Goal: Task Accomplishment & Management: Use online tool/utility

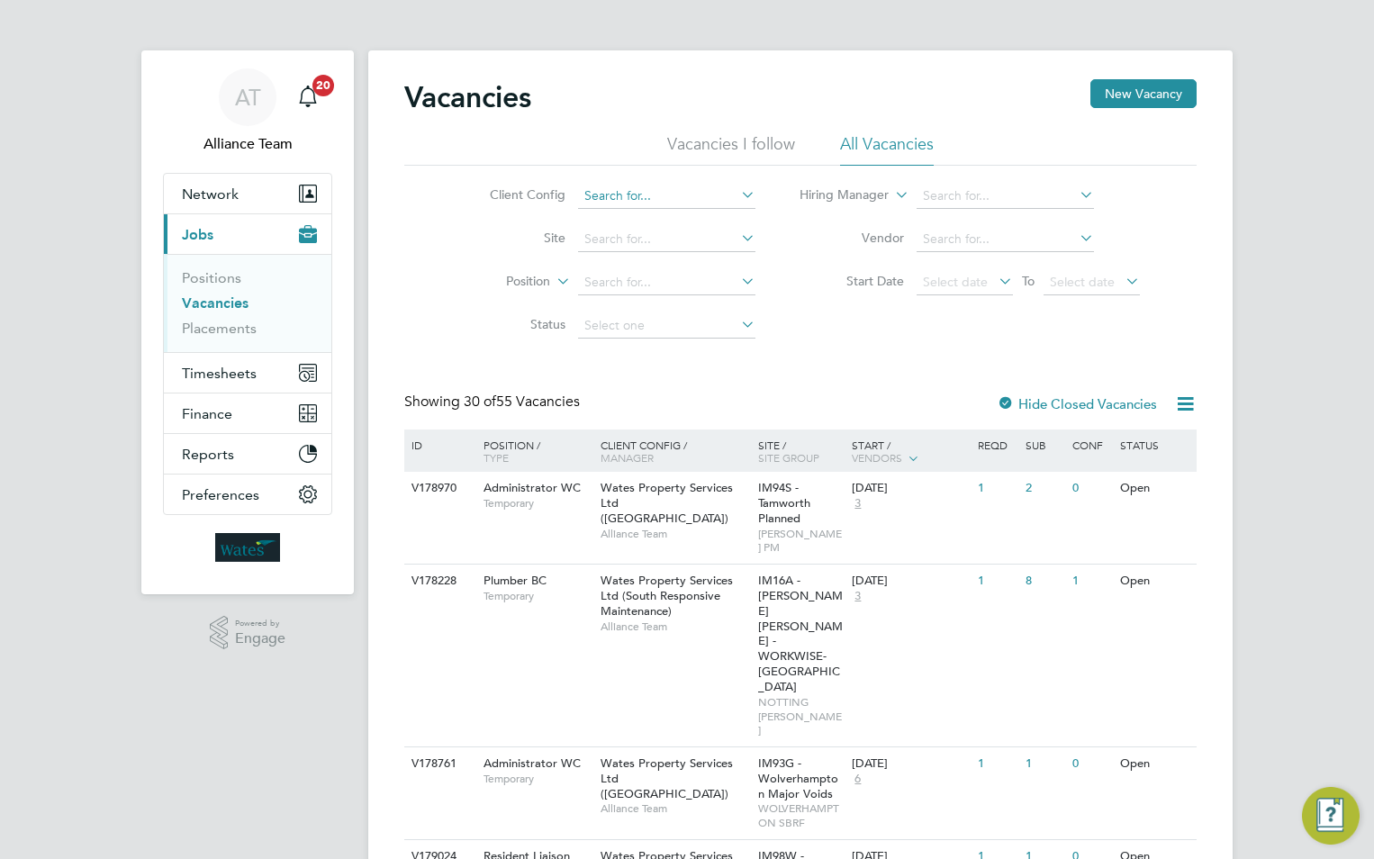
click at [625, 193] on input at bounding box center [666, 196] width 177 height 25
click at [710, 408] on li "Wates Property Services Ltd (South Planned Maintenance)" at bounding box center [759, 416] width 366 height 24
type input "Wates Property Services Ltd (South Planned Maintenance)"
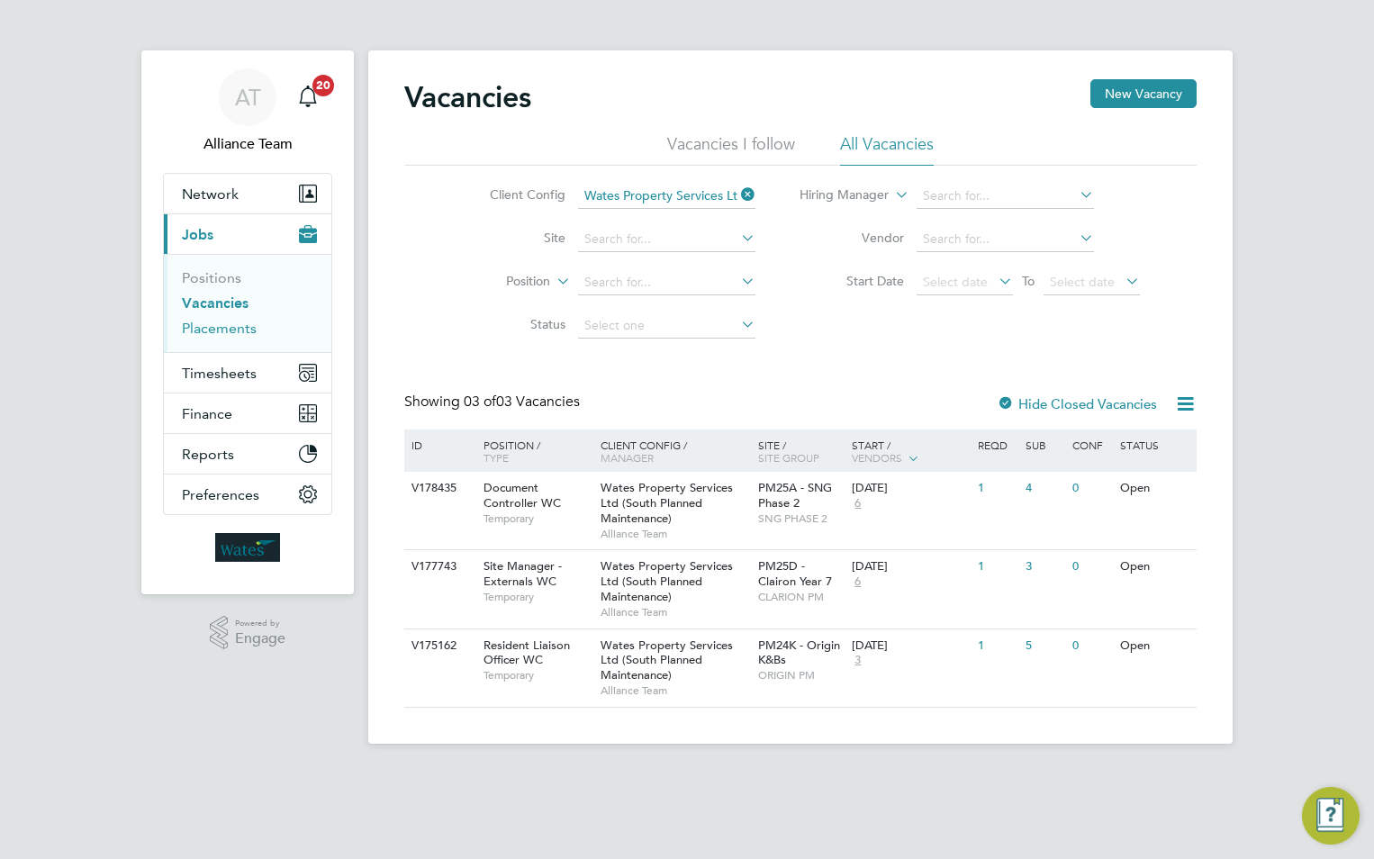
click at [198, 332] on link "Placements" at bounding box center [219, 328] width 75 height 17
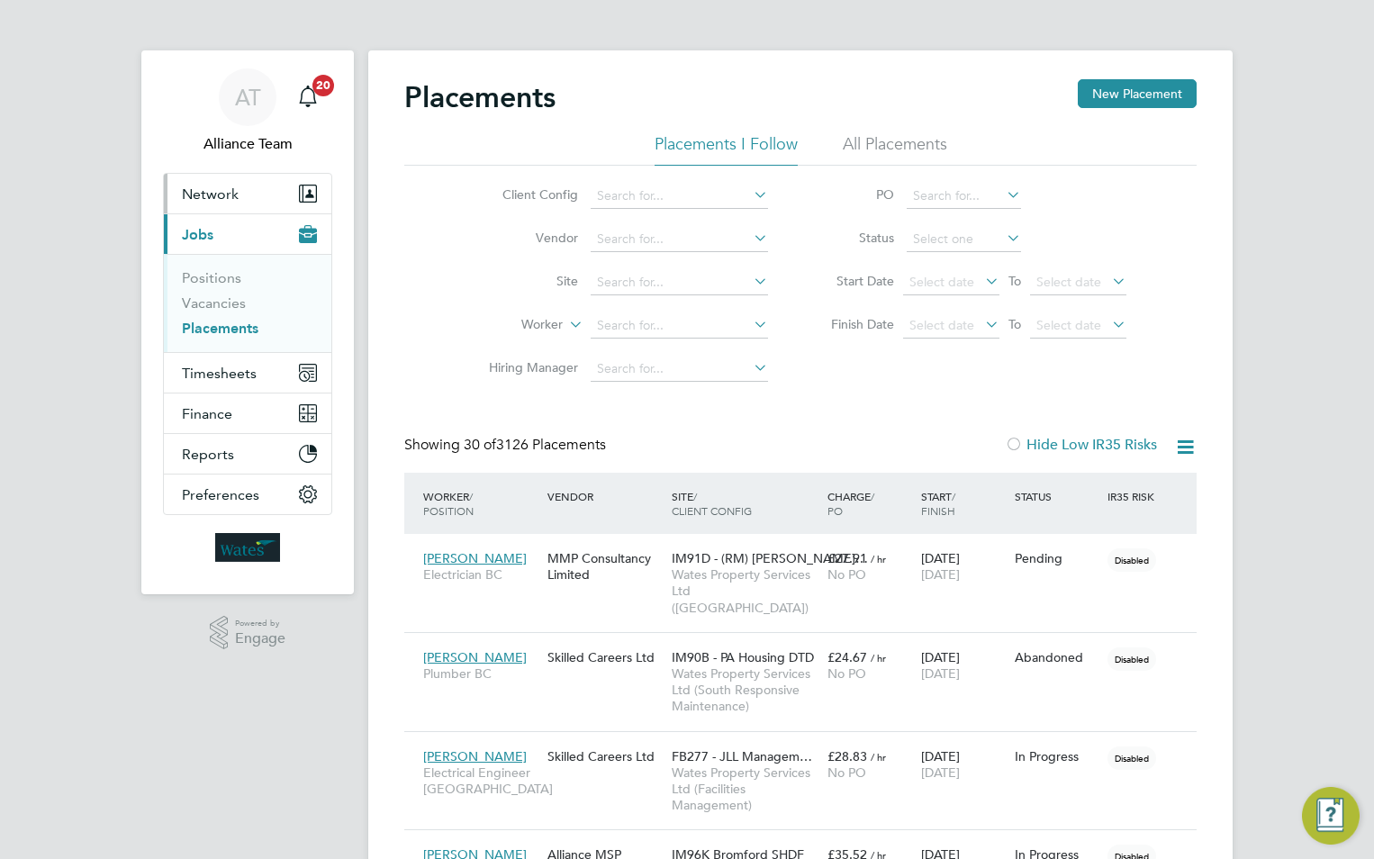
click at [218, 189] on span "Network" at bounding box center [210, 194] width 57 height 17
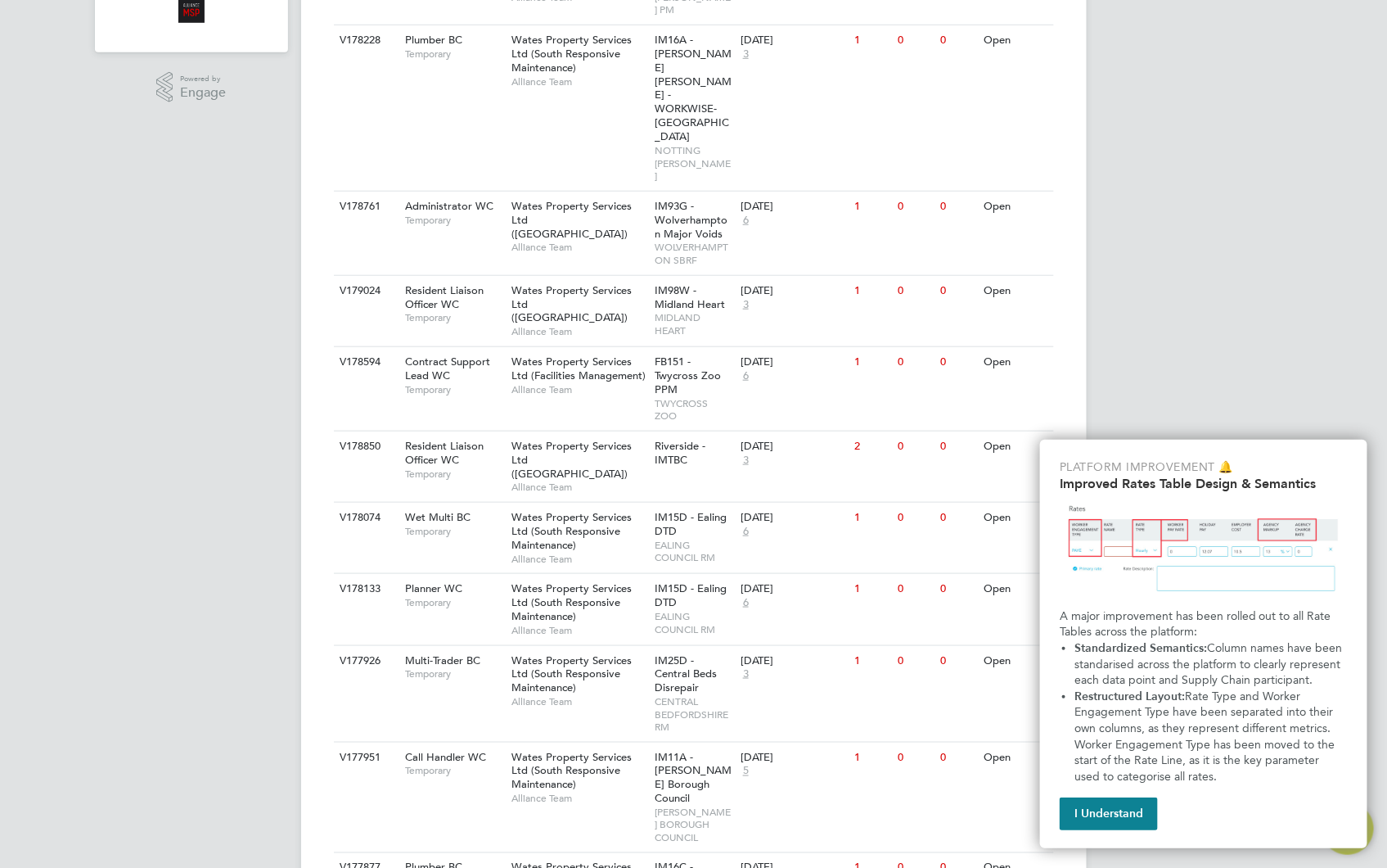
scroll to position [727, 0]
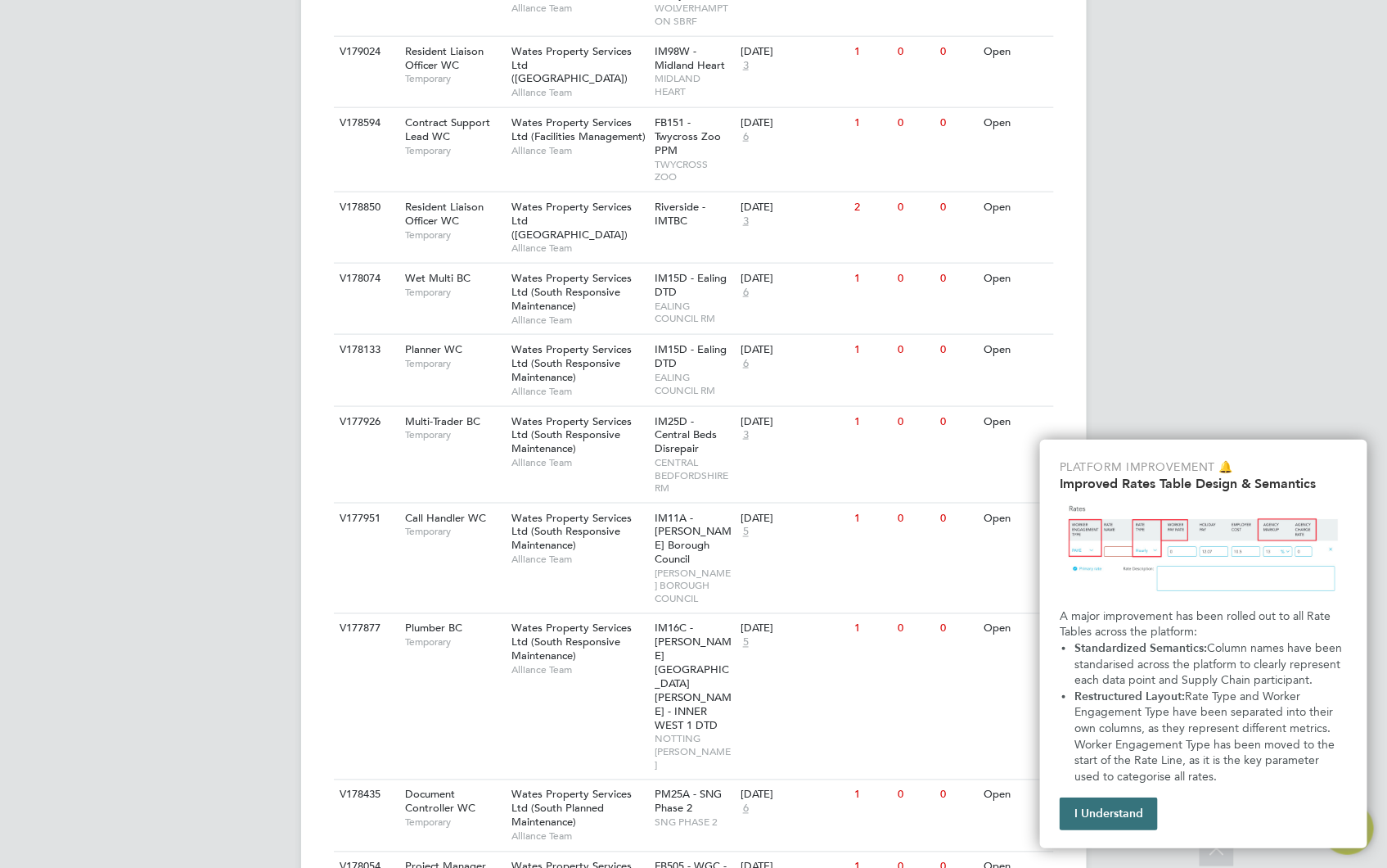
click at [1107, 813] on button "I Understand" at bounding box center [1109, 813] width 98 height 33
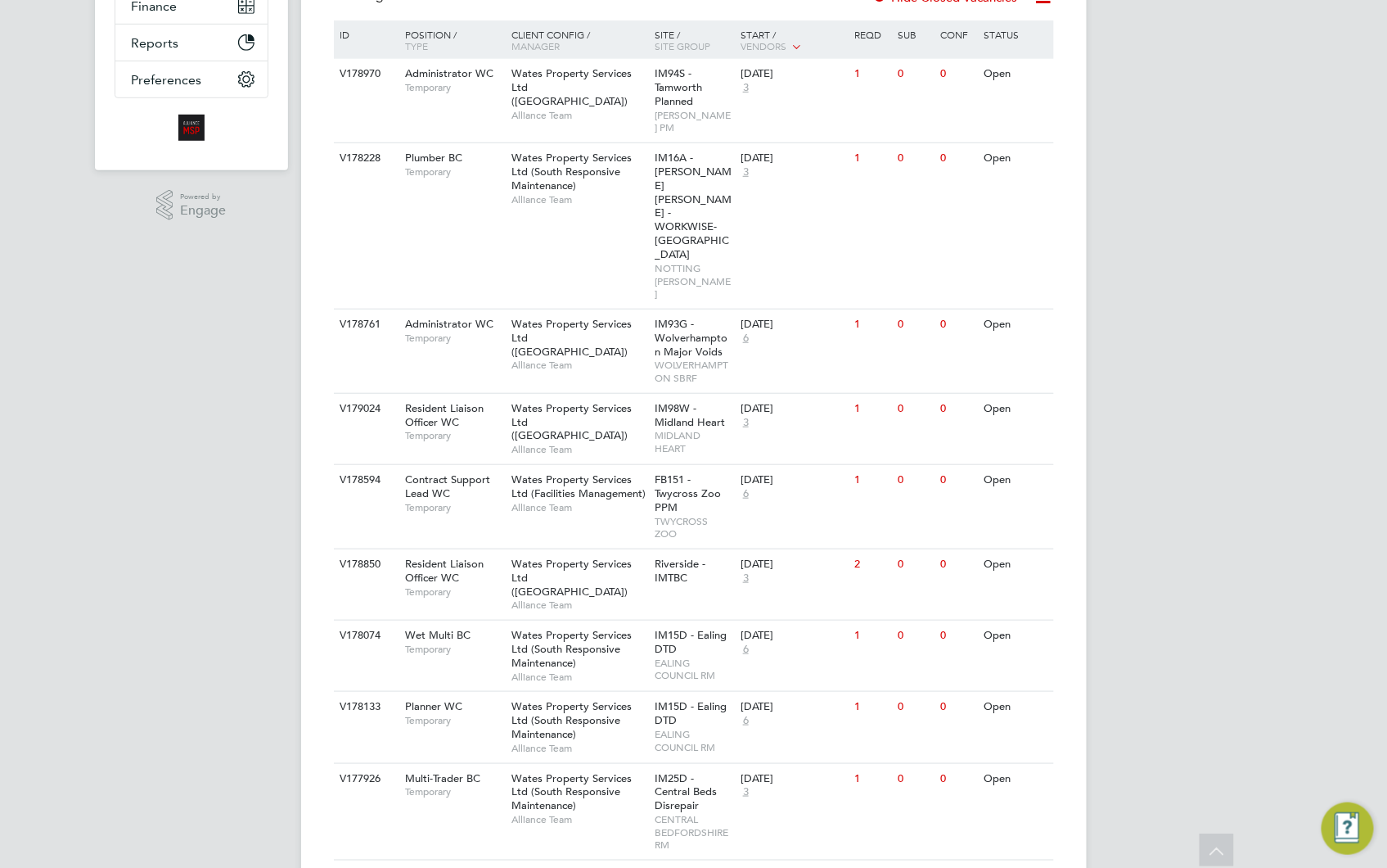
scroll to position [0, 0]
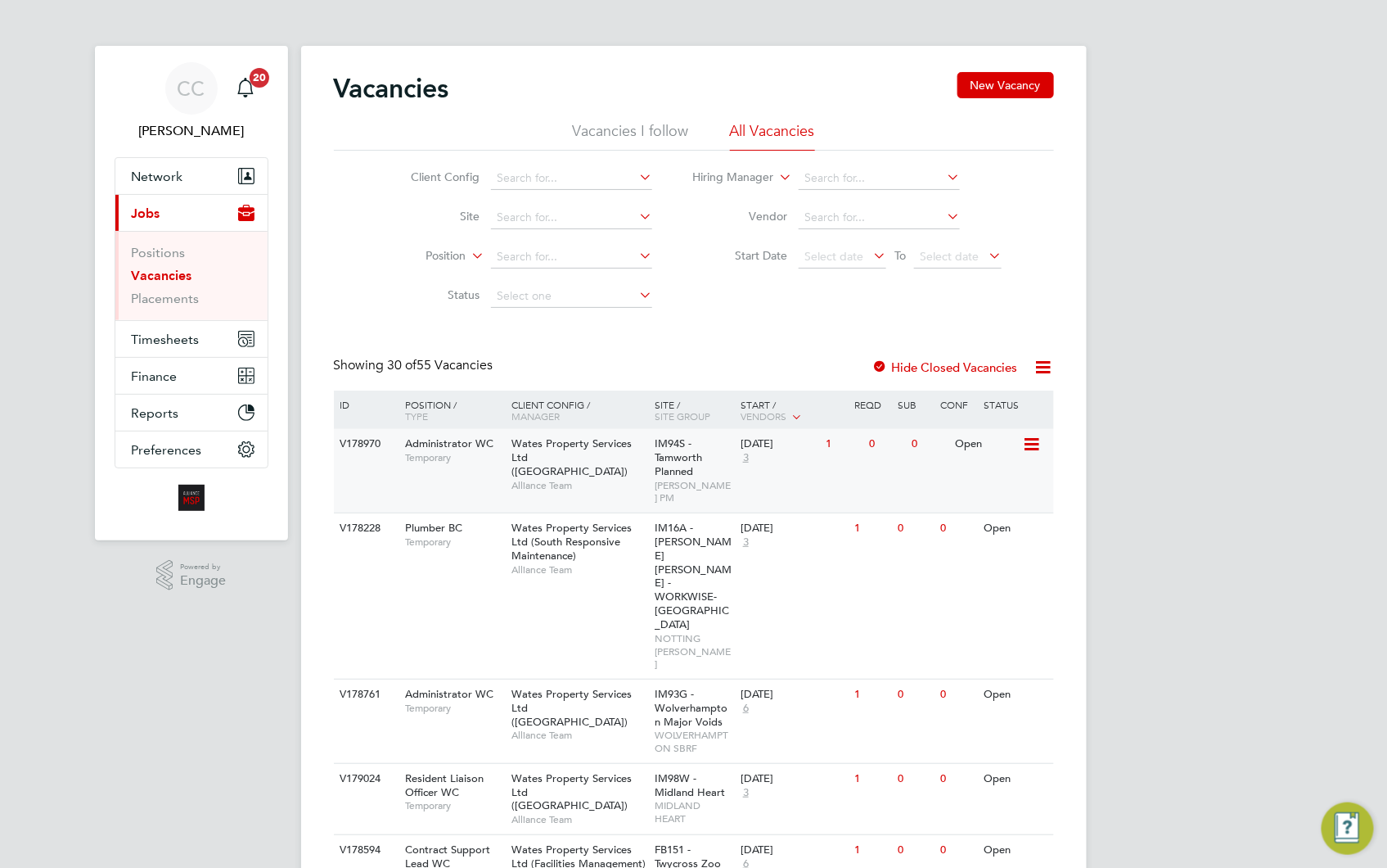
click at [552, 463] on span "Wates Property Services Ltd (Central & North)" at bounding box center [572, 457] width 120 height 42
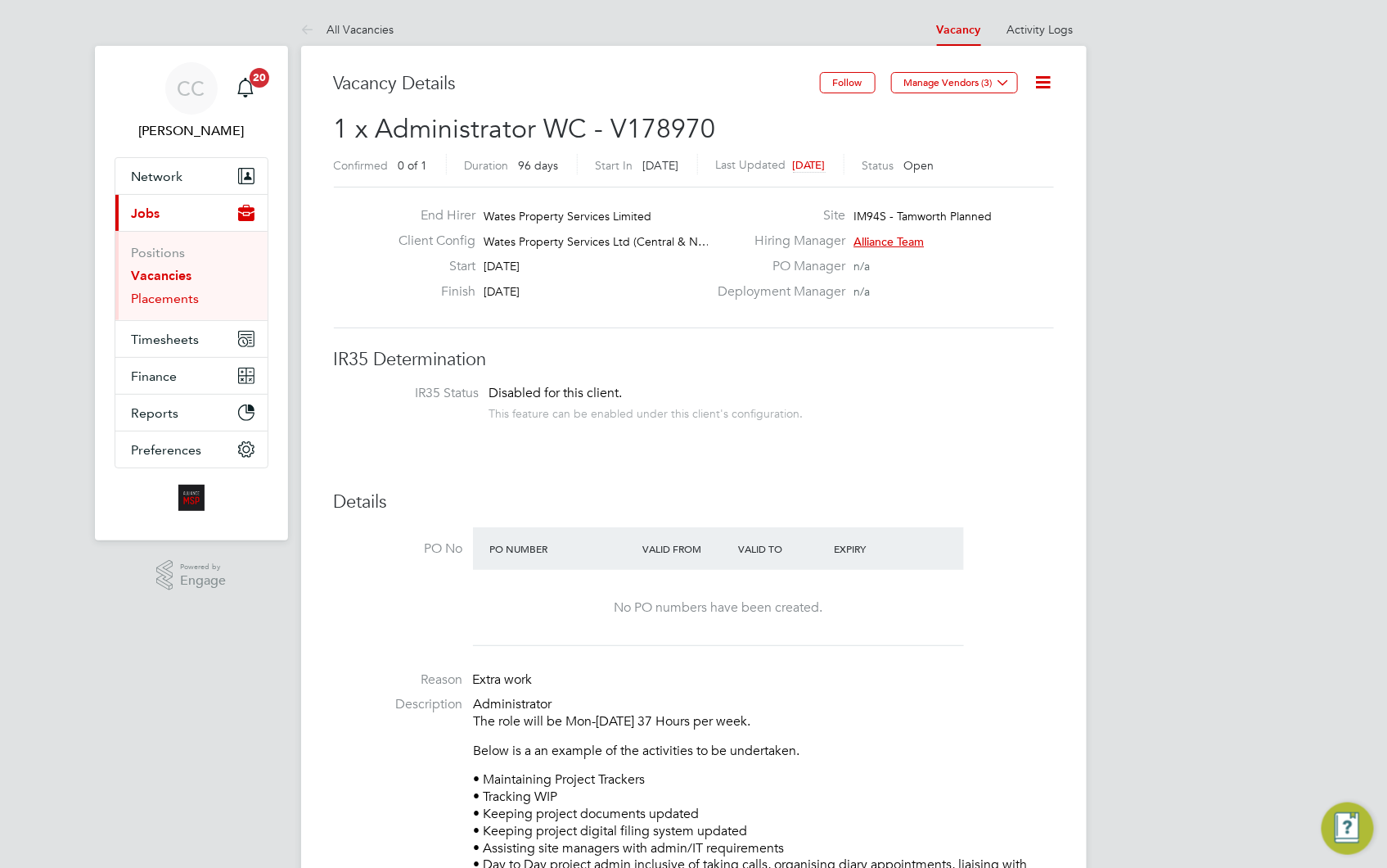
click at [183, 301] on link "Placements" at bounding box center [165, 298] width 68 height 15
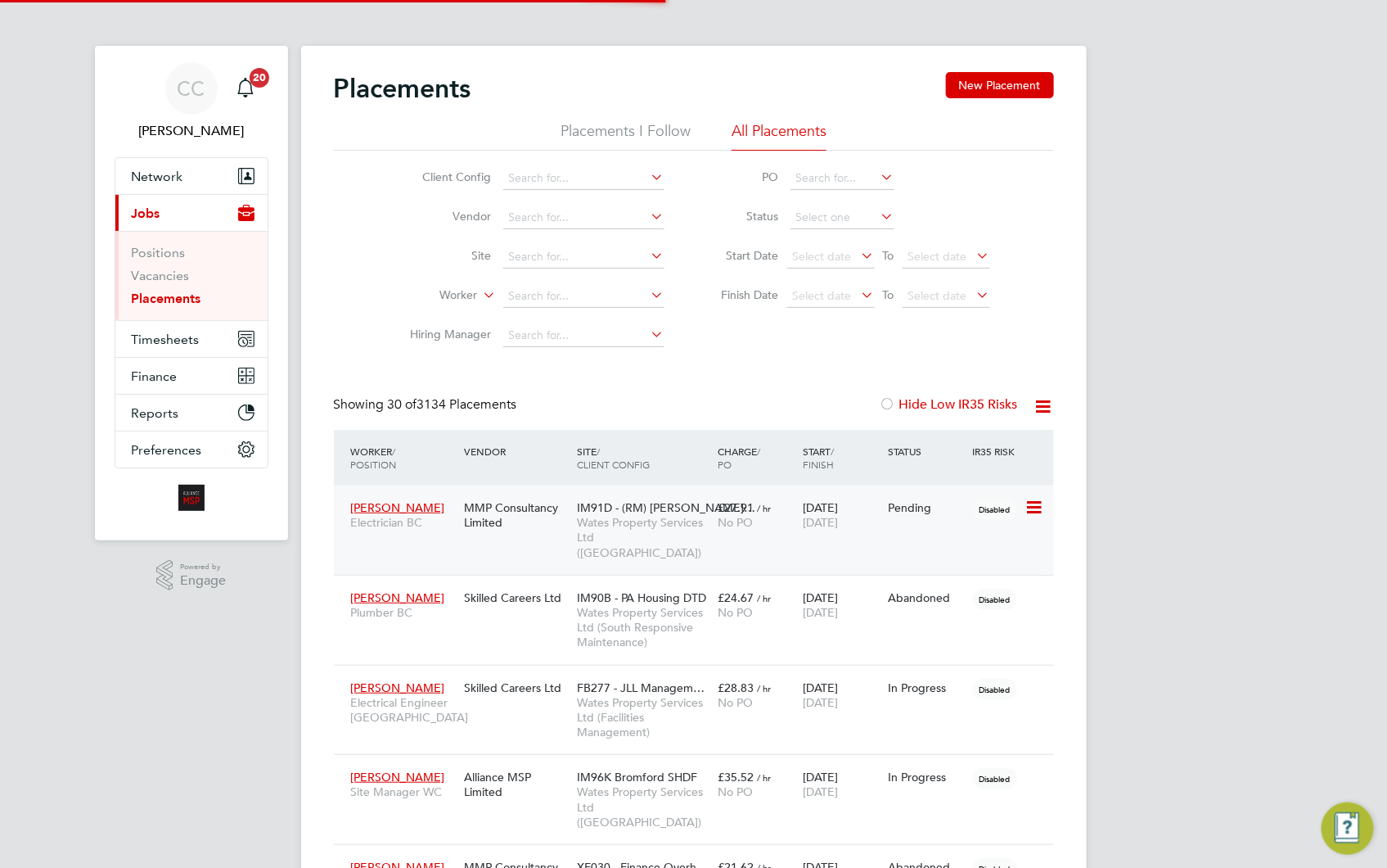
scroll to position [9, 9]
click at [564, 534] on div "MMP Consultancy Limited" at bounding box center [516, 514] width 113 height 45
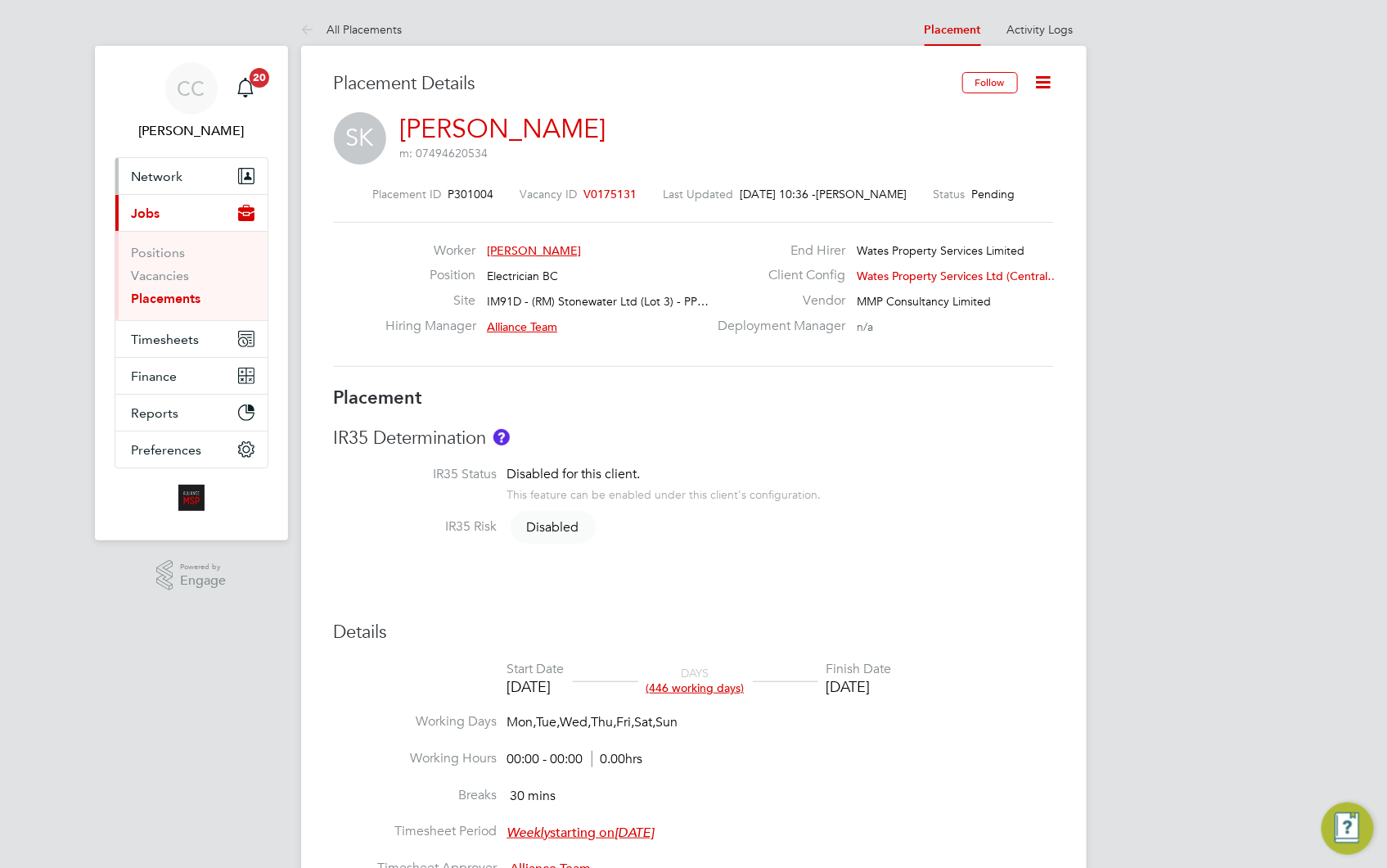
click at [156, 176] on span "Network" at bounding box center [157, 176] width 52 height 15
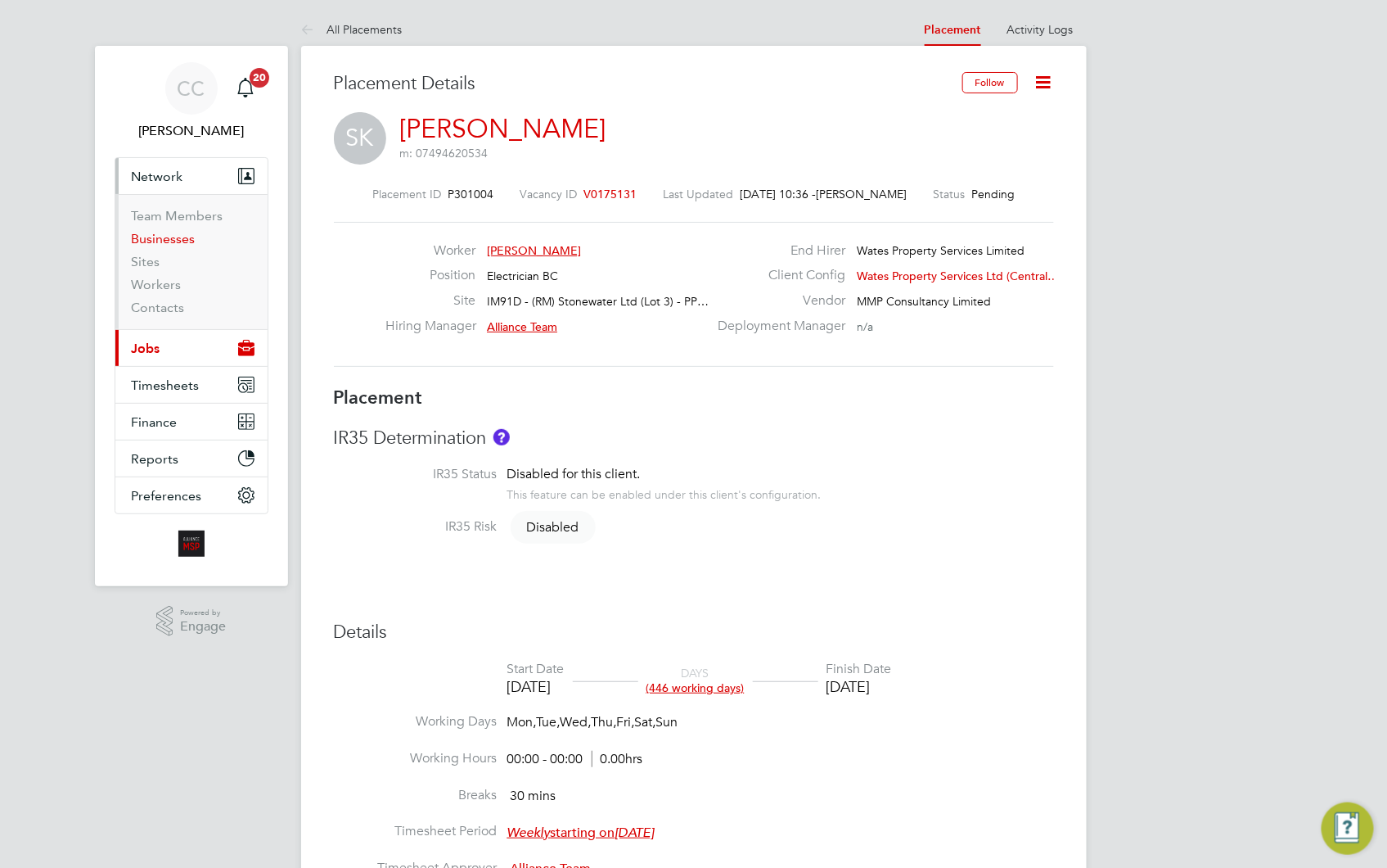
click at [175, 235] on link "Businesses" at bounding box center [164, 238] width 64 height 15
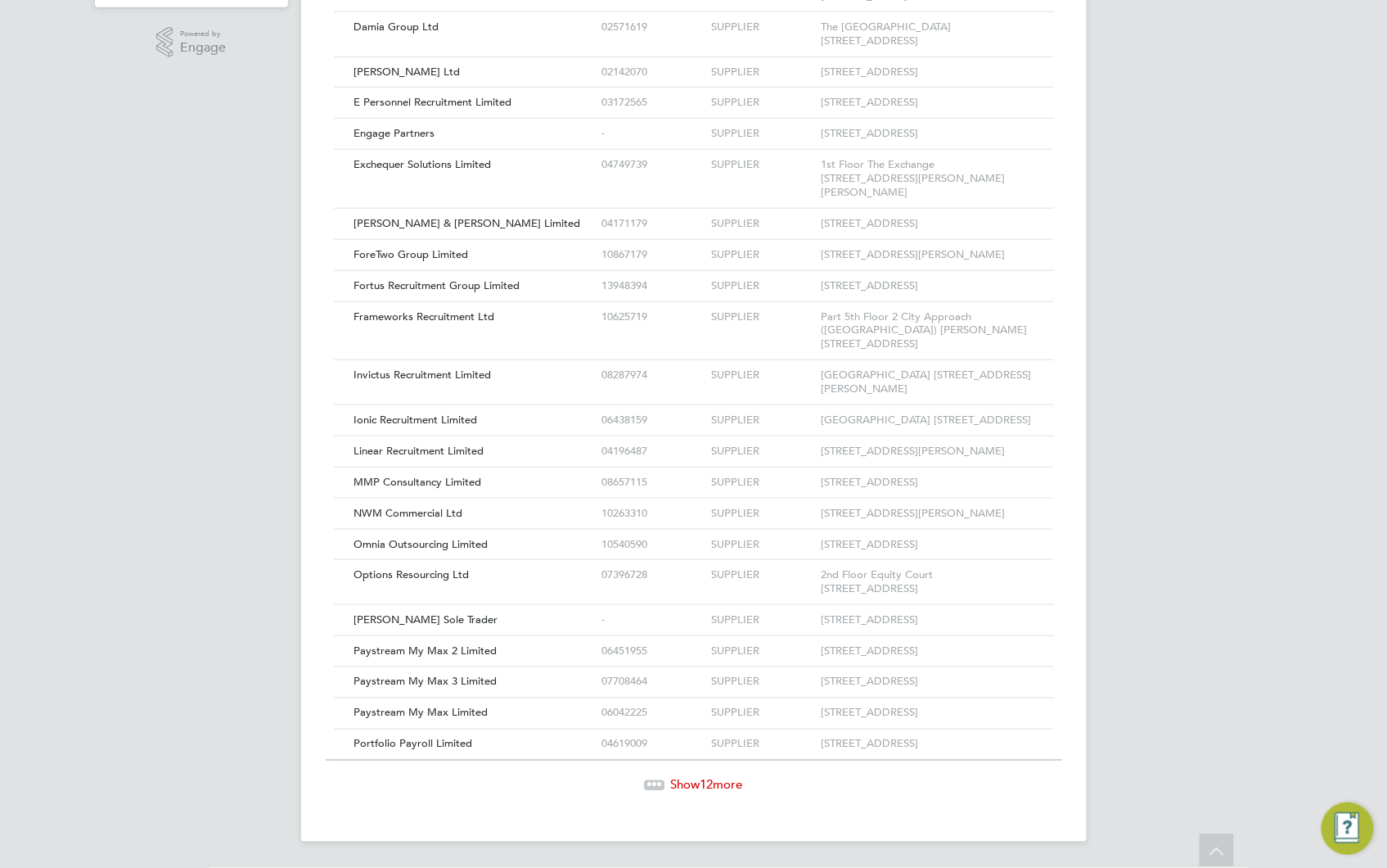
click at [723, 779] on span "Show 12 more" at bounding box center [706, 784] width 72 height 15
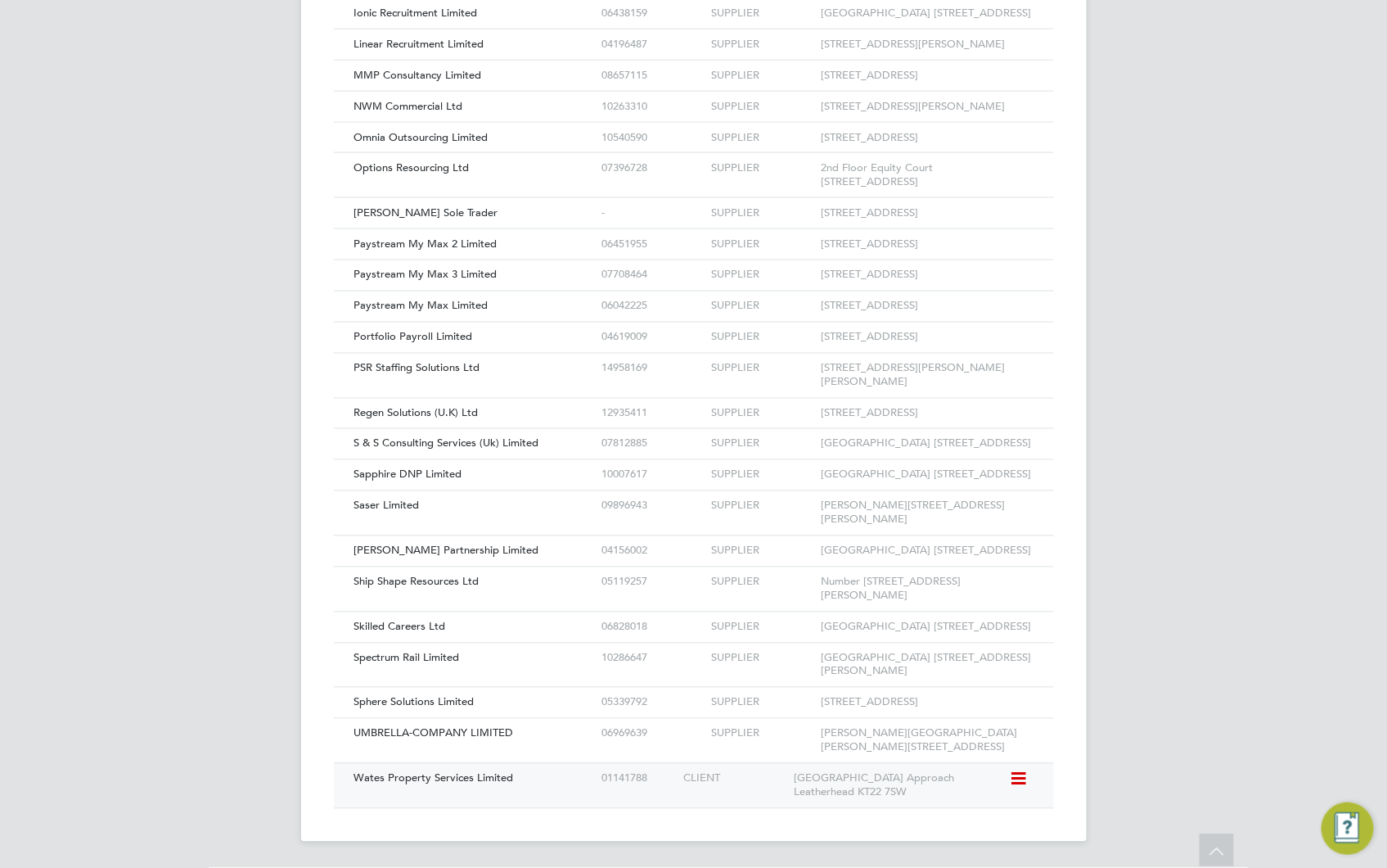
click at [460, 782] on span "Wates Property Services Limited" at bounding box center [434, 777] width 160 height 14
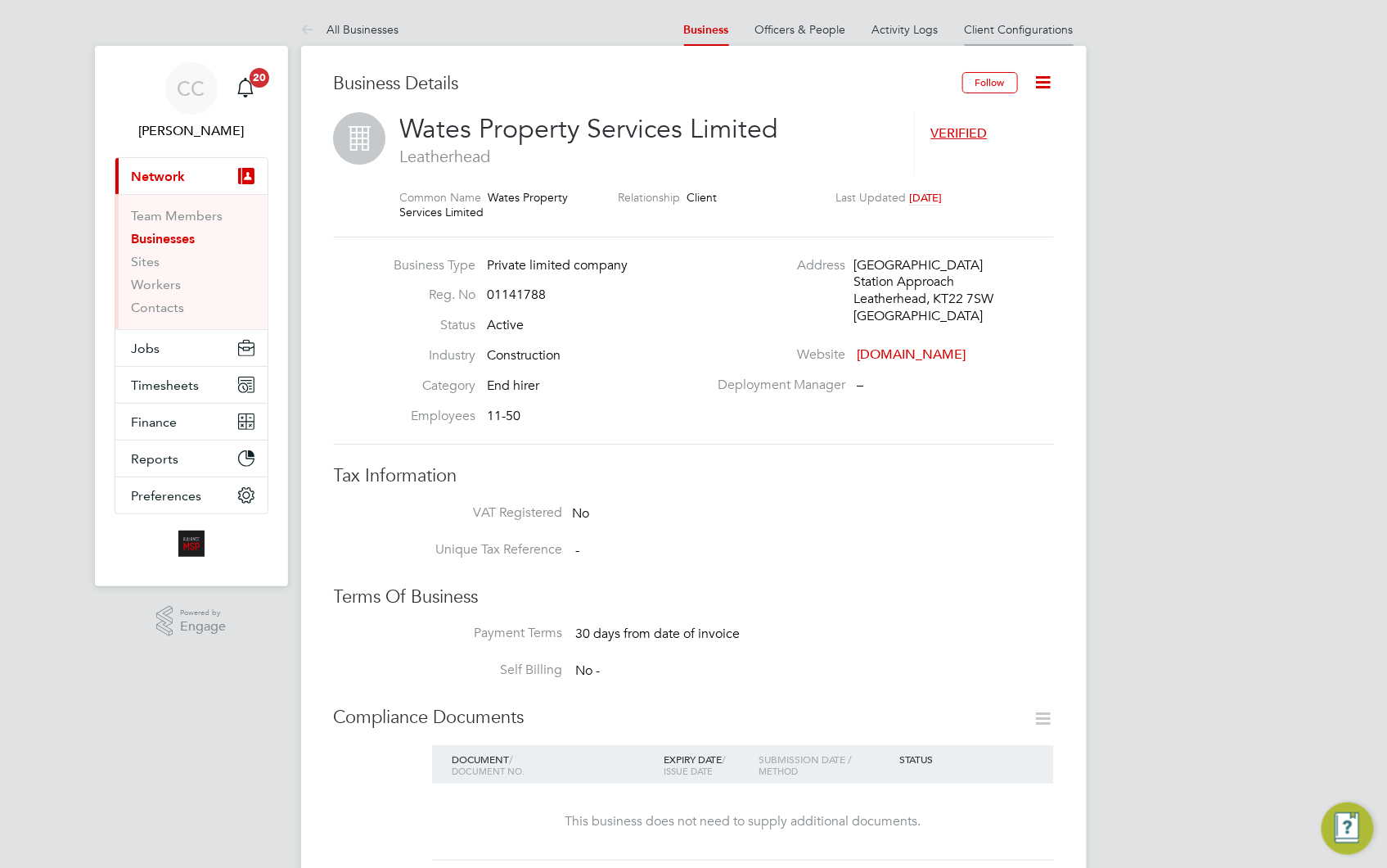
click at [1003, 22] on link "Client Configurations" at bounding box center [1020, 29] width 109 height 15
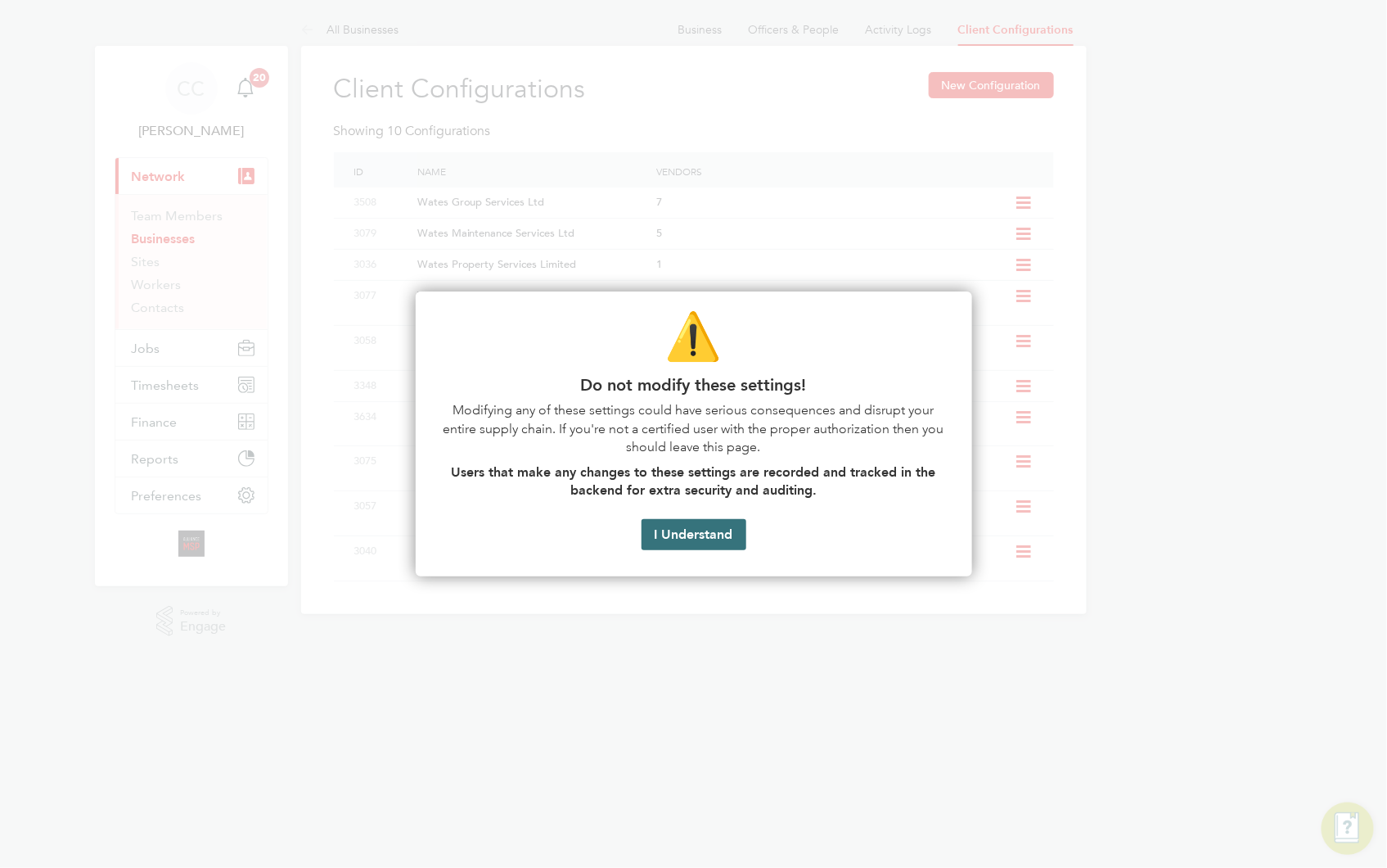
click at [709, 537] on button "I Understand" at bounding box center [694, 534] width 105 height 31
click at [685, 531] on button "I Understand" at bounding box center [694, 534] width 105 height 31
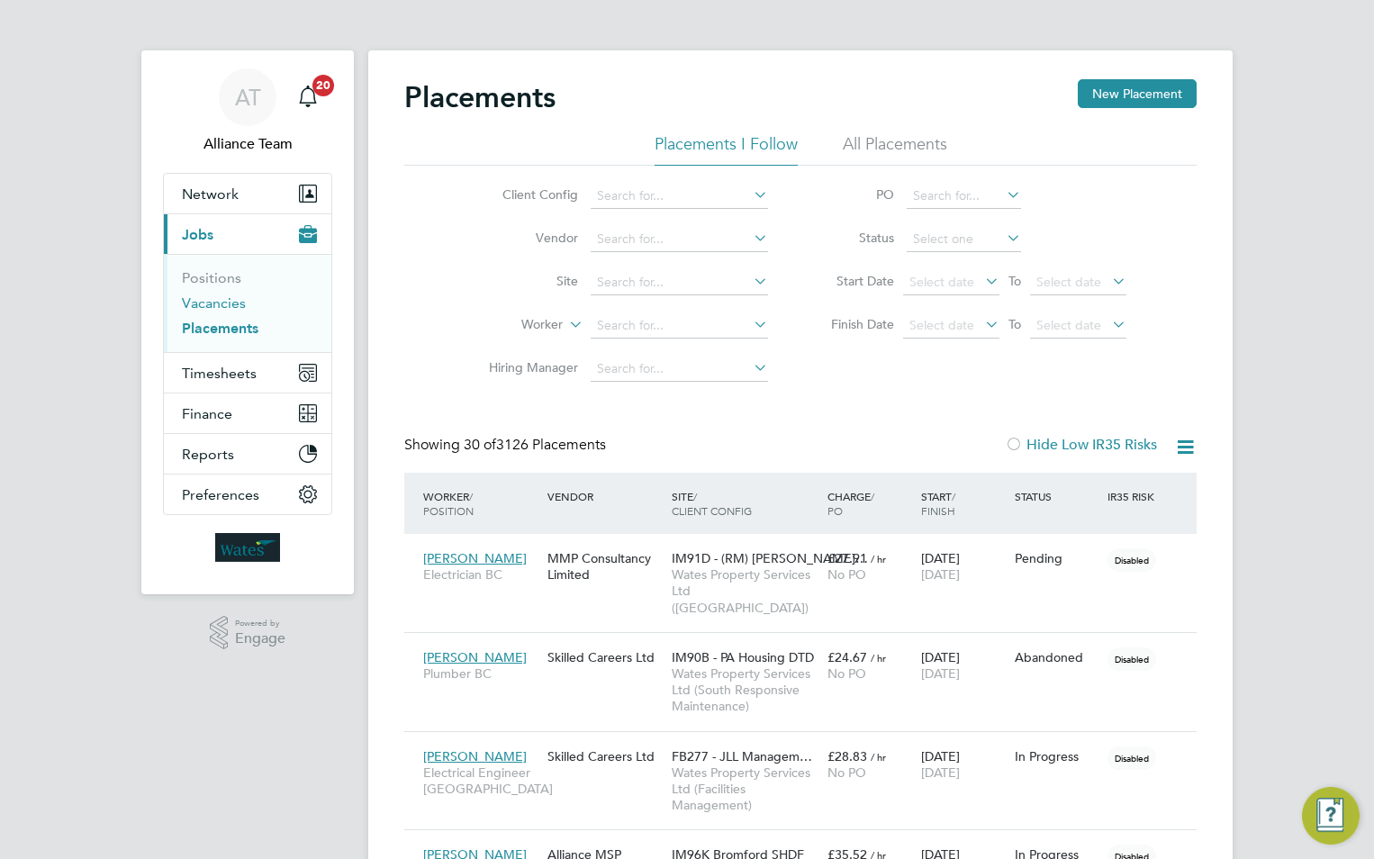
drag, startPoint x: 228, startPoint y: 304, endPoint x: 286, endPoint y: 304, distance: 58.5
click at [228, 304] on link "Vacancies" at bounding box center [214, 302] width 64 height 17
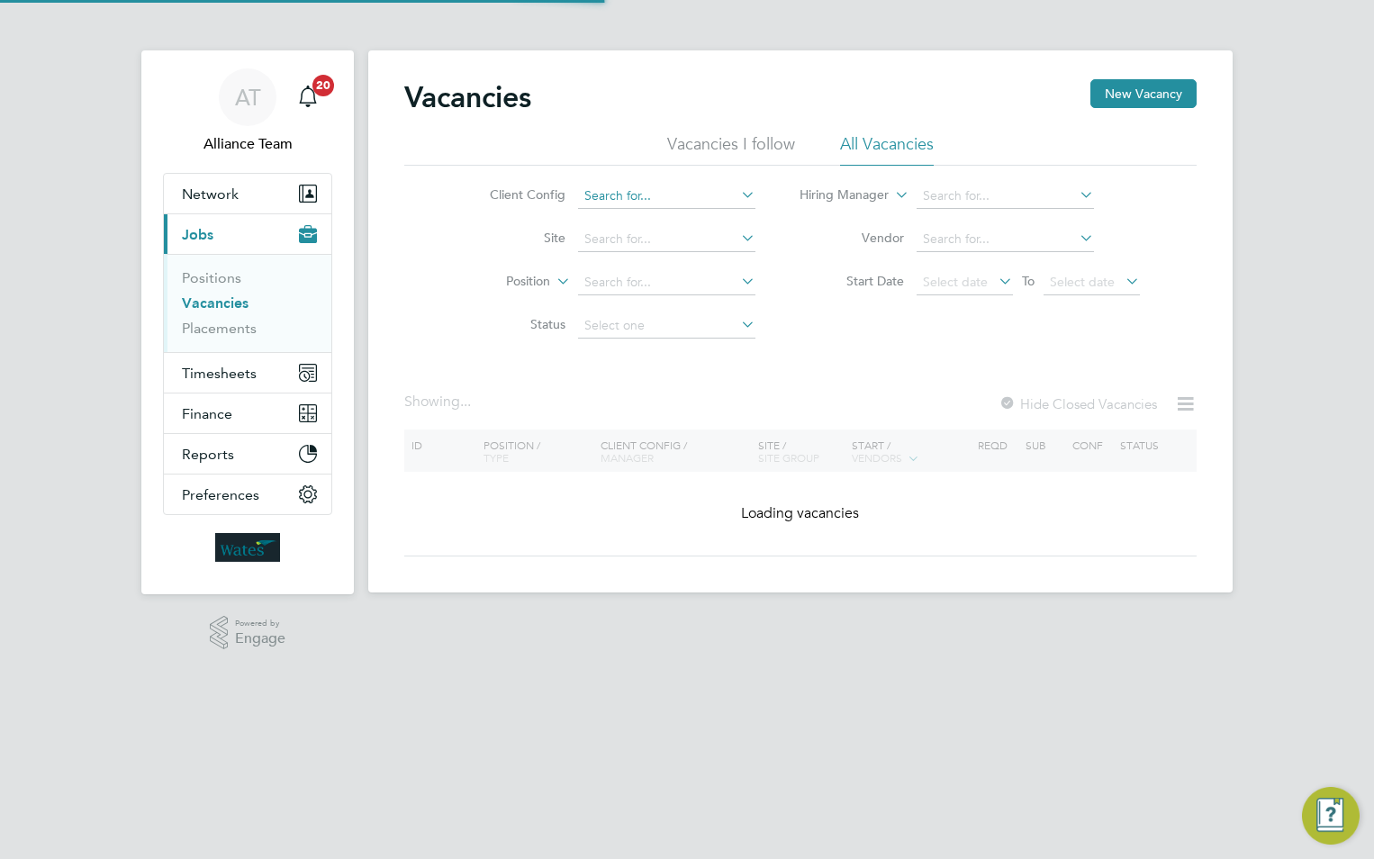
click at [635, 203] on input at bounding box center [666, 196] width 177 height 25
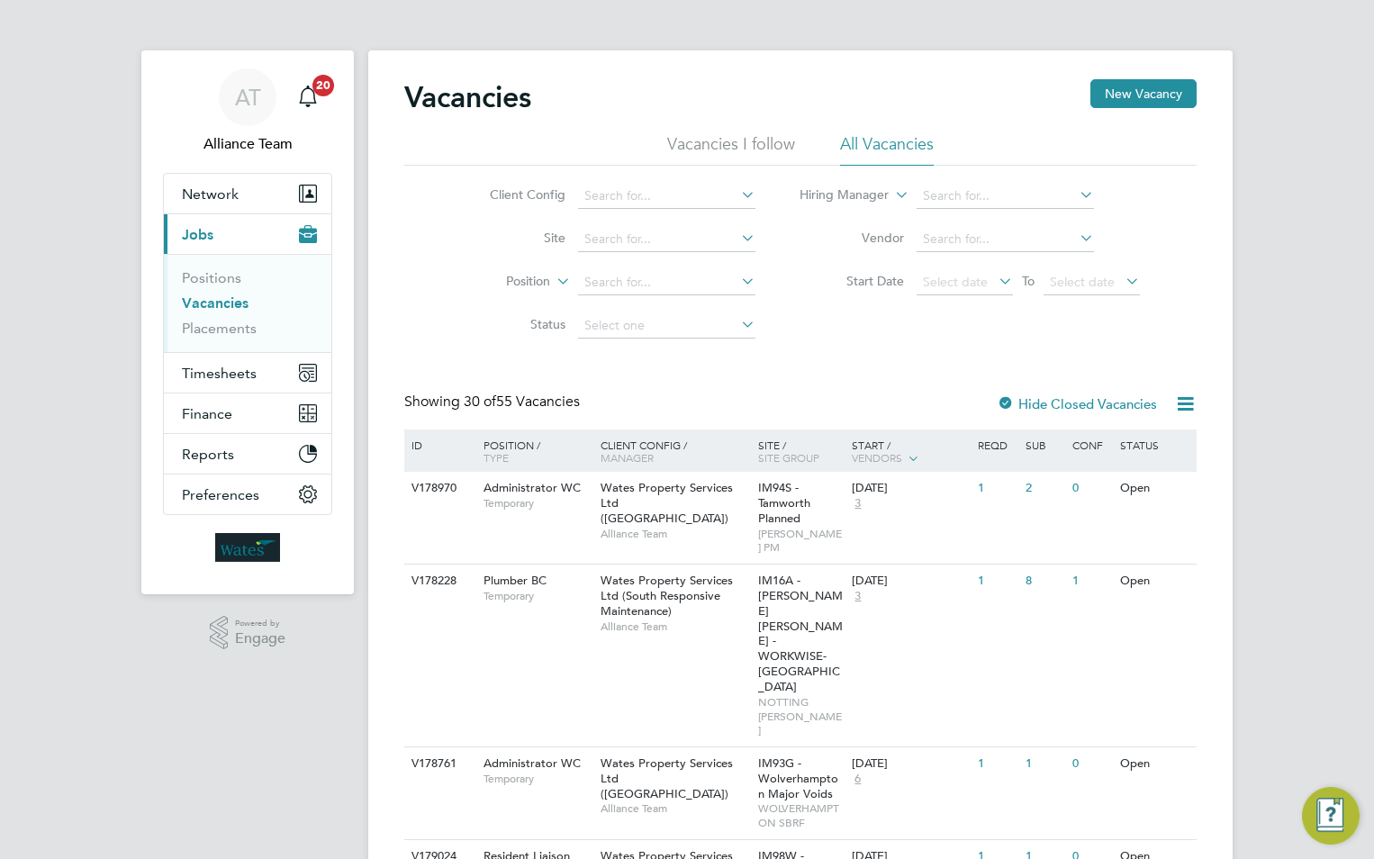
click at [742, 321] on li "Wates Property Services Ltd ([GEOGRAPHIC_DATA])" at bounding box center [759, 318] width 366 height 24
type input "Wates Property Services Ltd ([GEOGRAPHIC_DATA])"
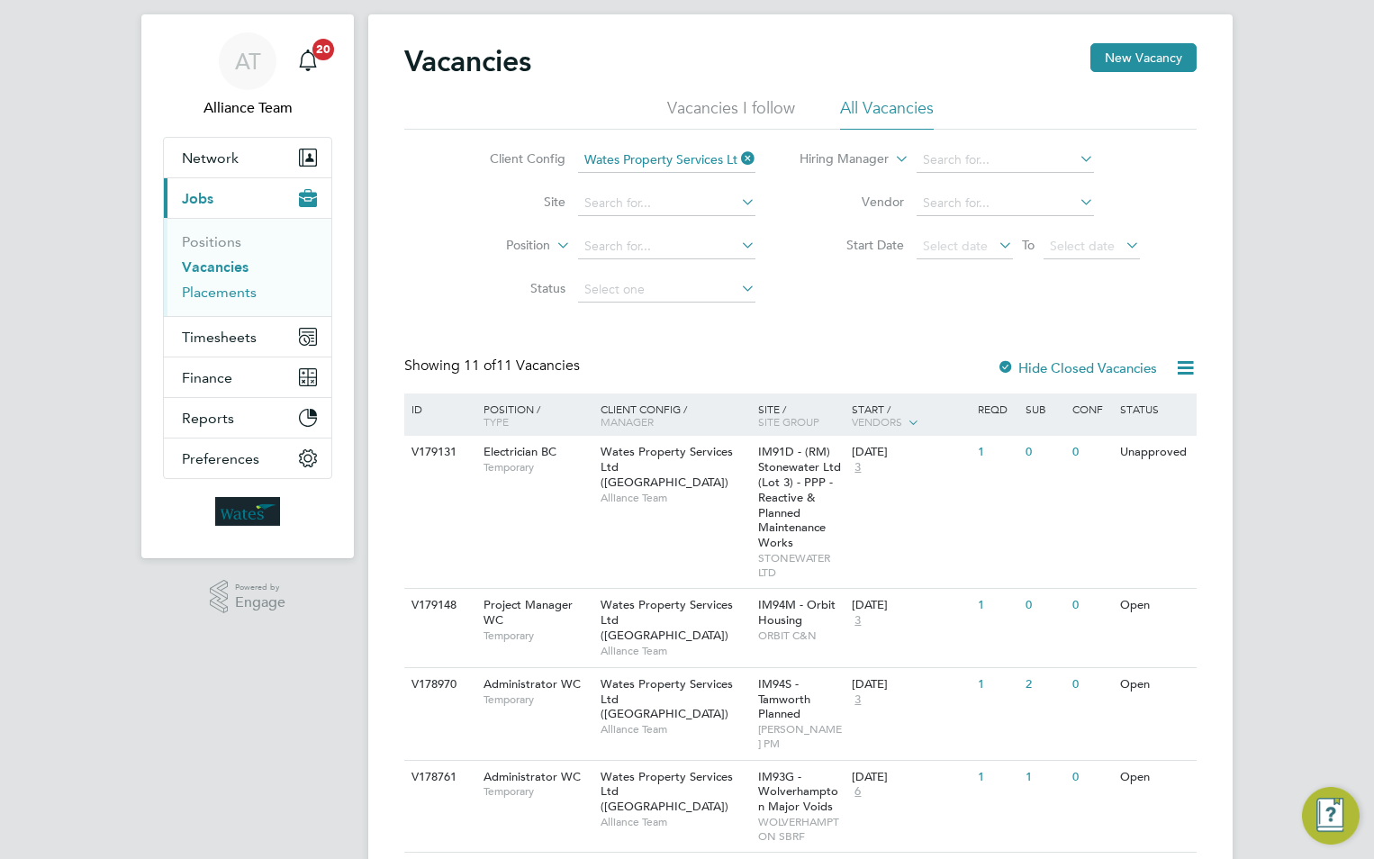
click at [246, 294] on link "Placements" at bounding box center [219, 292] width 75 height 17
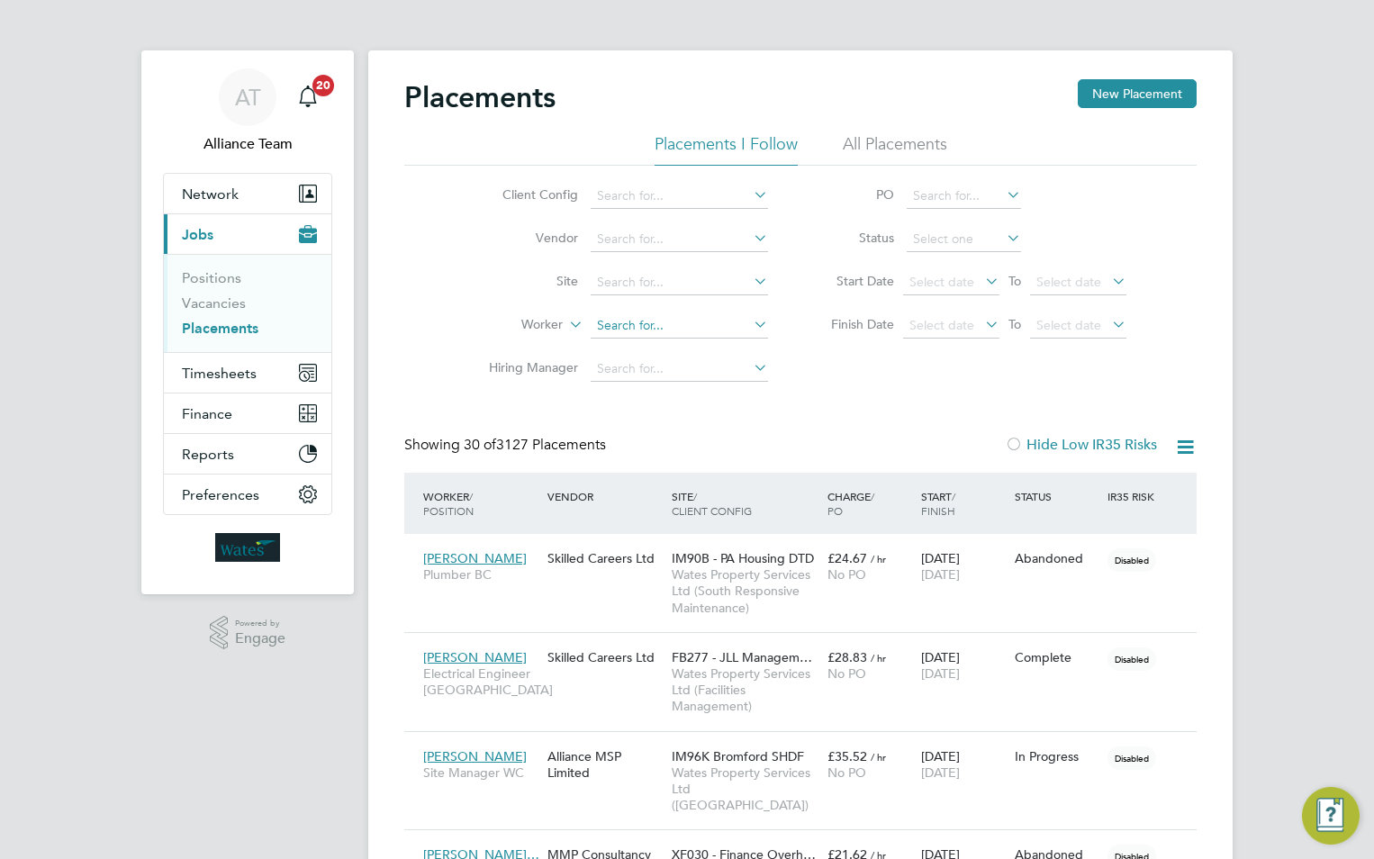
click at [620, 320] on input at bounding box center [679, 325] width 177 height 25
click at [660, 351] on li "[PERSON_NAME]" at bounding box center [679, 350] width 179 height 24
type input "[PERSON_NAME]"
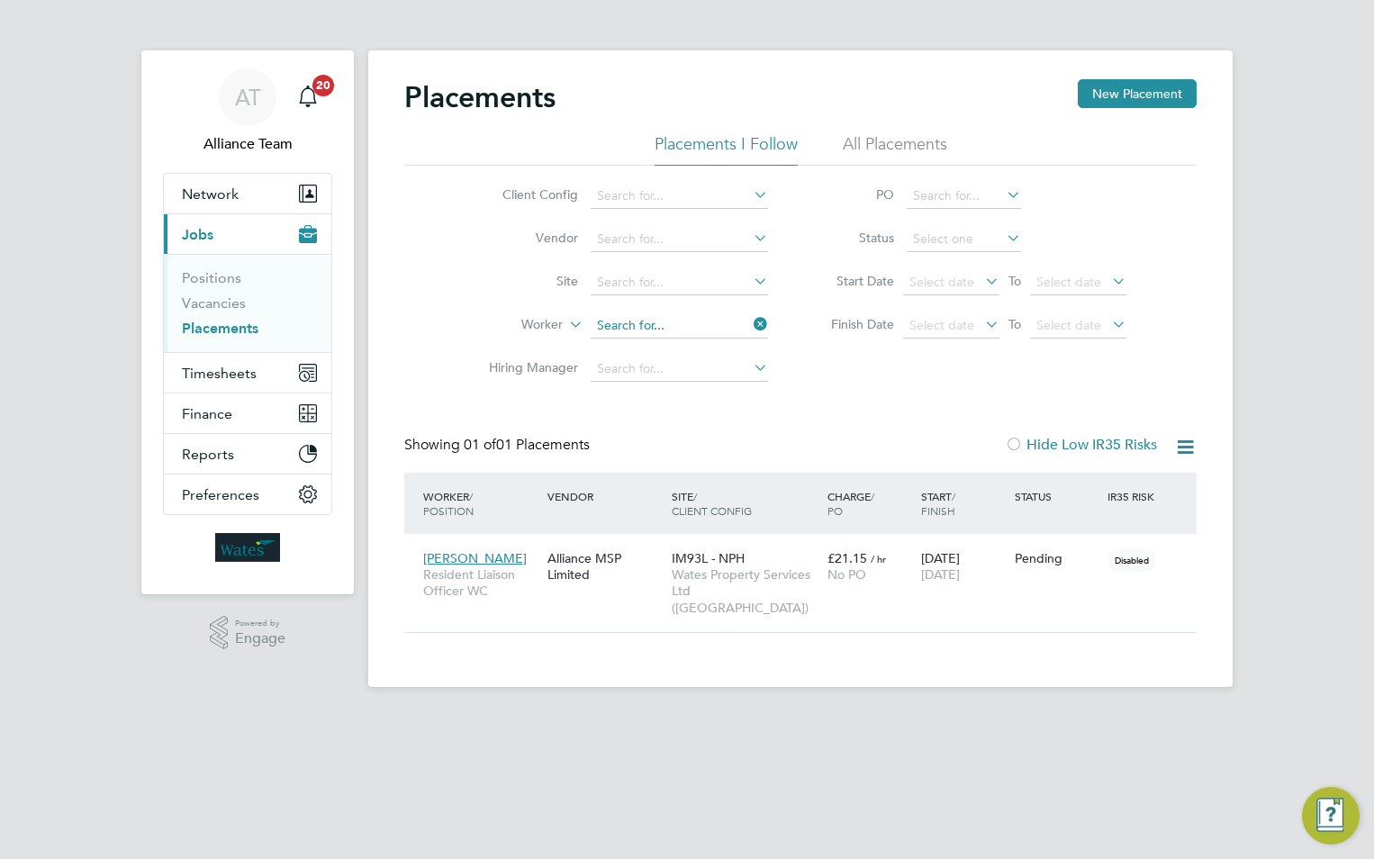
click at [689, 332] on input at bounding box center [679, 325] width 177 height 25
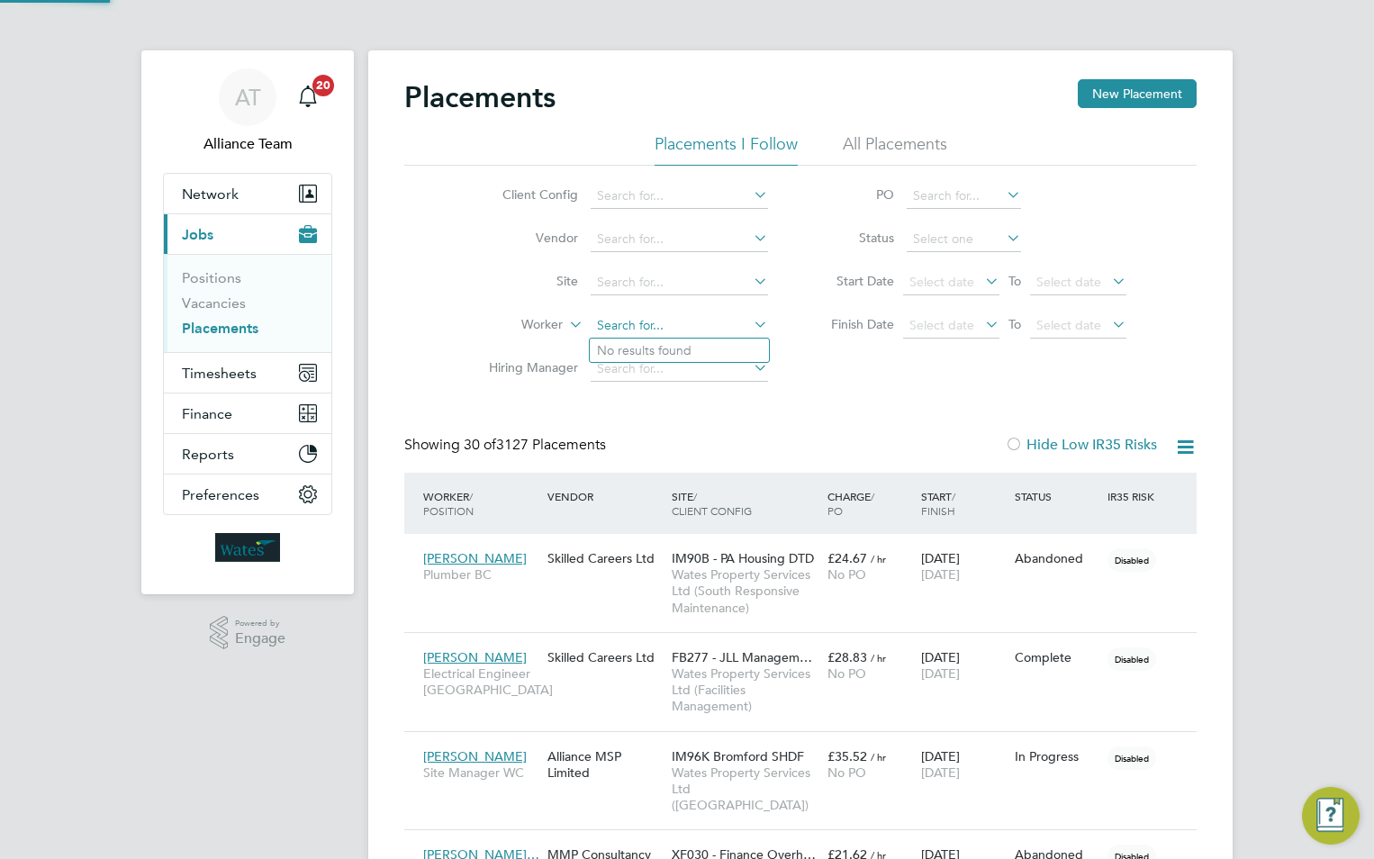
scroll to position [52, 125]
click at [684, 349] on li "[PERSON_NAME]" at bounding box center [701, 351] width 222 height 24
type input "[PERSON_NAME]"
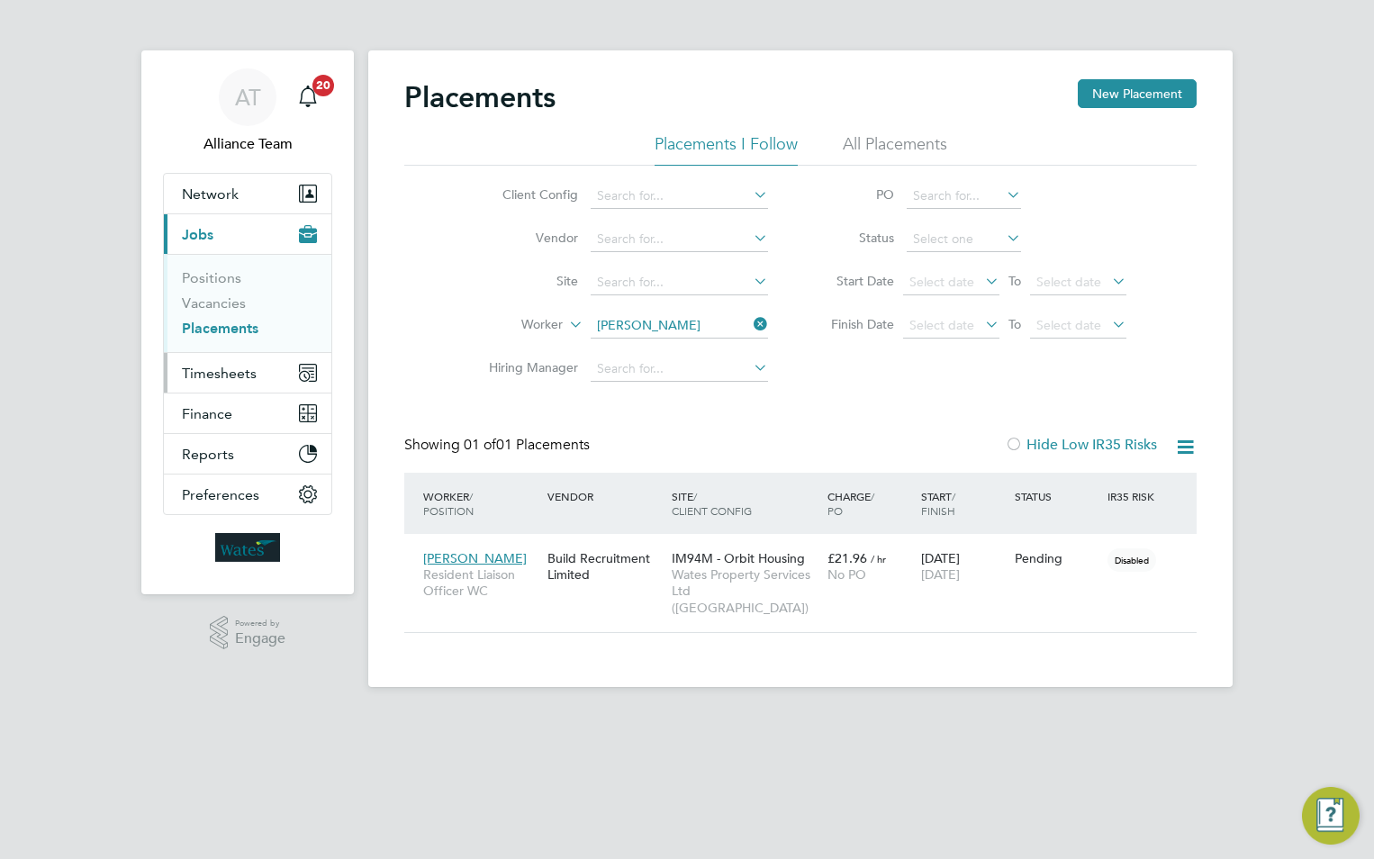
click at [222, 369] on span "Timesheets" at bounding box center [219, 373] width 75 height 17
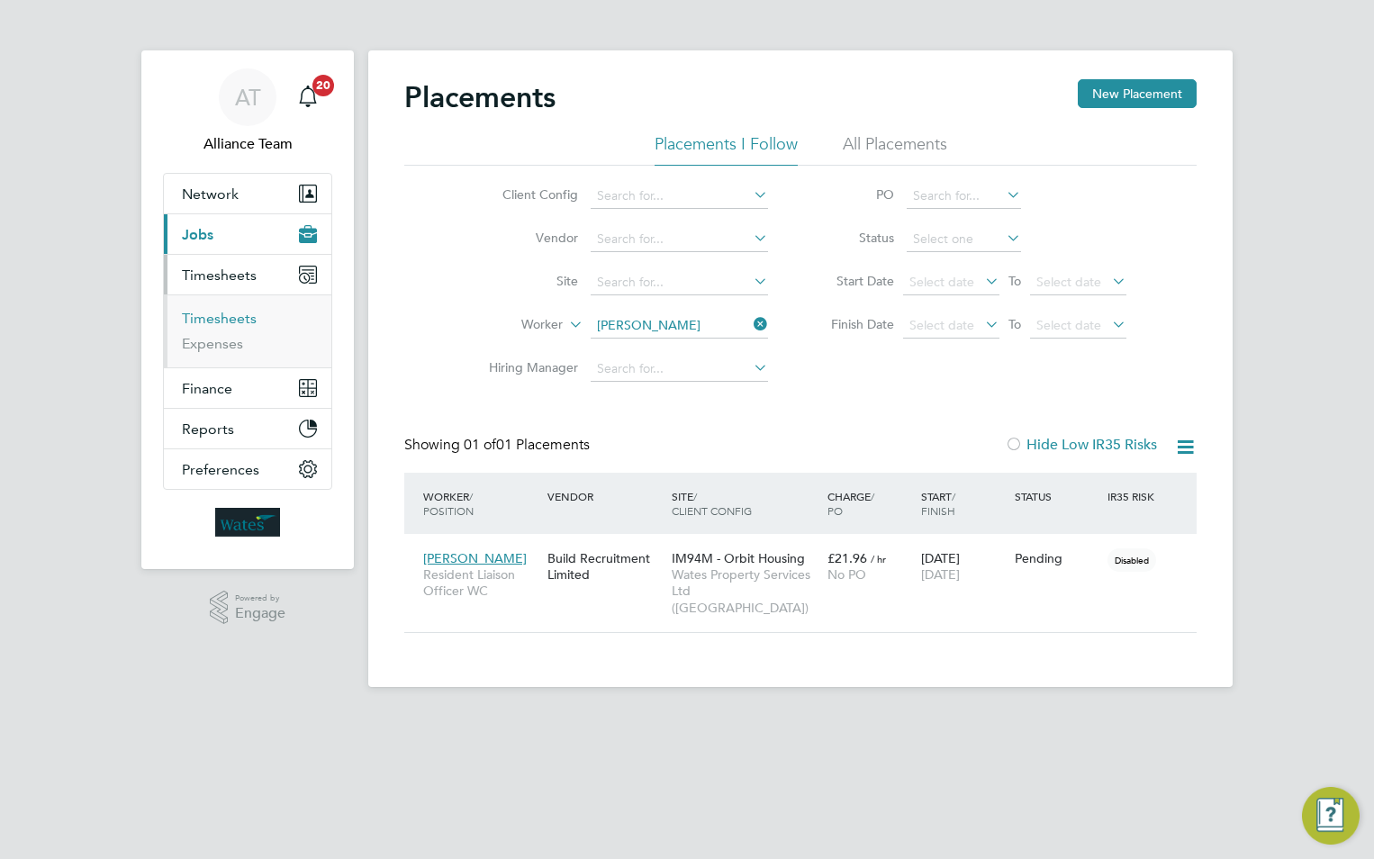
click at [204, 319] on link "Timesheets" at bounding box center [219, 318] width 75 height 17
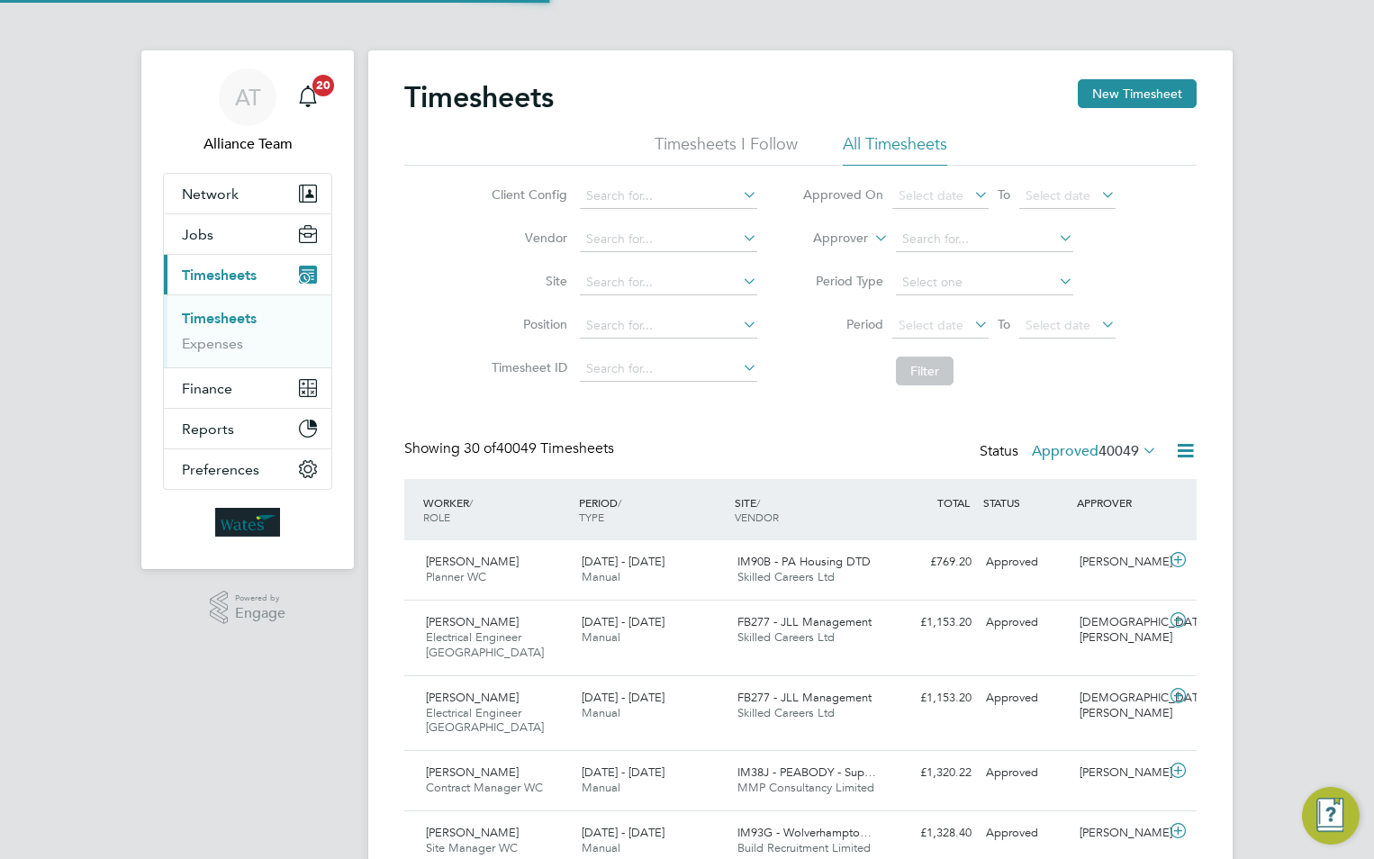
scroll to position [46, 157]
click at [625, 330] on input at bounding box center [668, 325] width 177 height 25
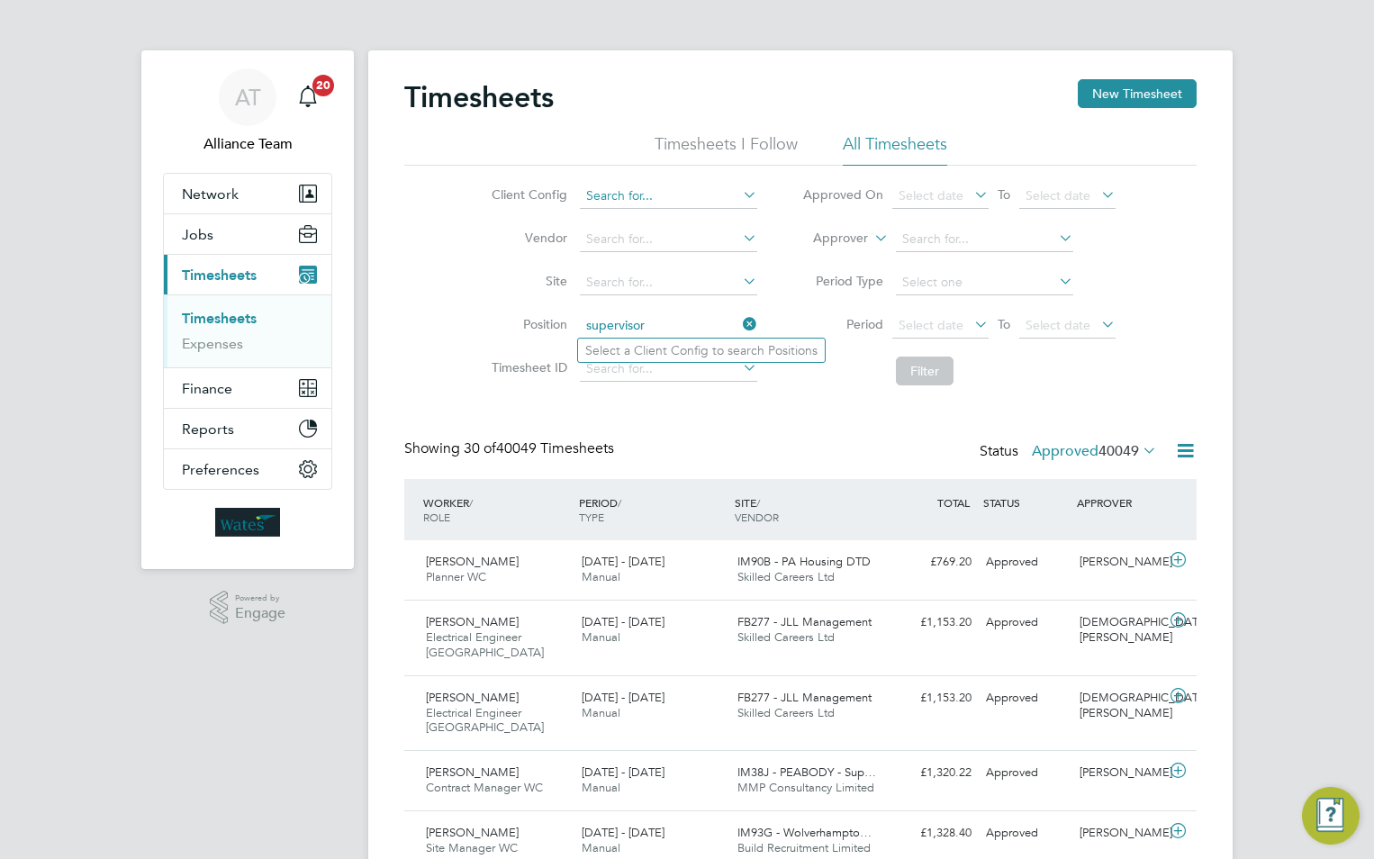
type input "supervisor"
click at [673, 195] on input at bounding box center [668, 196] width 177 height 25
click at [1154, 351] on div "Client Config Vendor Site Position Timesheet ID Approved On Select date To Sele…" at bounding box center [800, 280] width 792 height 229
click at [941, 316] on span "Select date" at bounding box center [940, 326] width 96 height 24
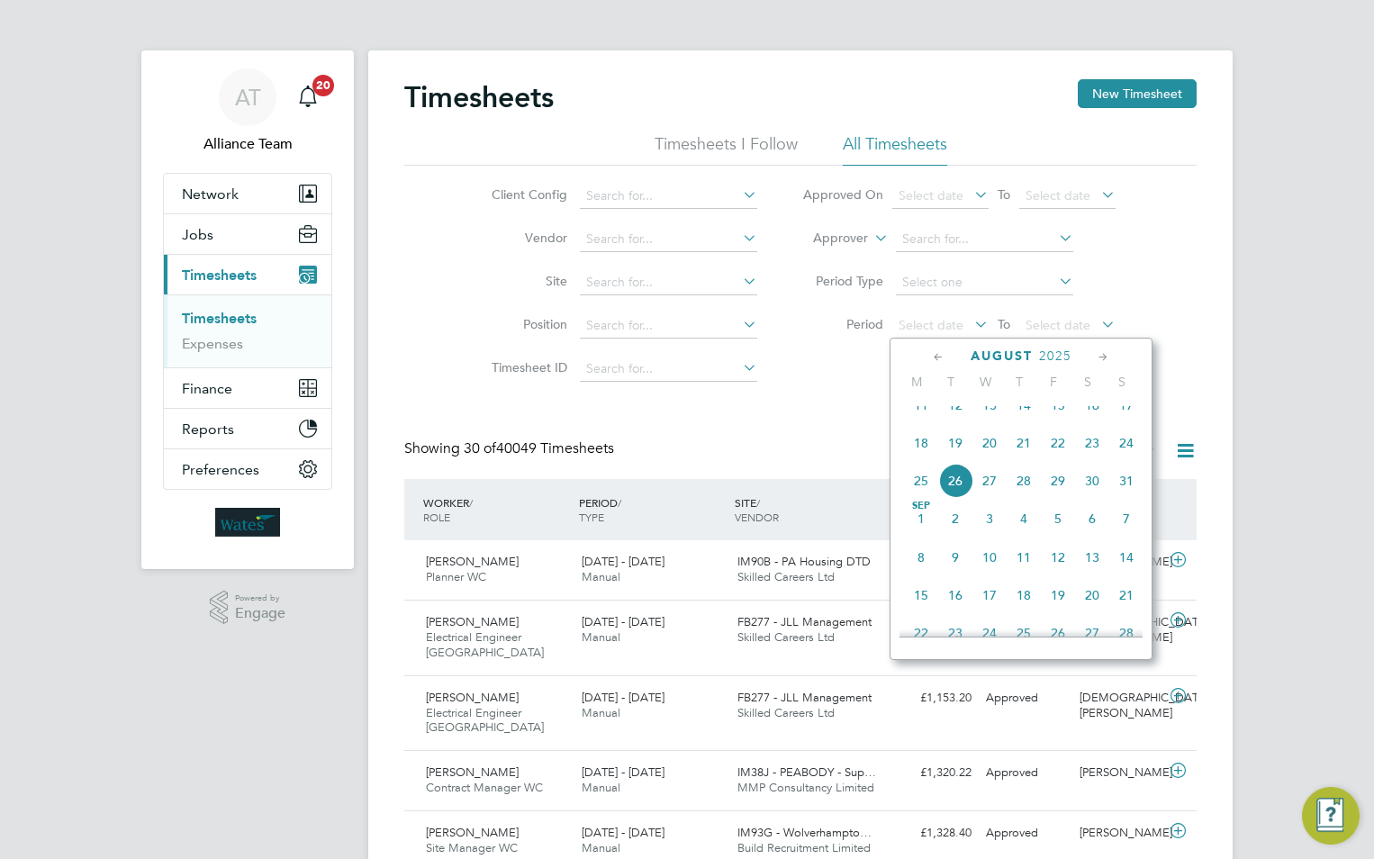
click at [1091, 421] on span "16" at bounding box center [1092, 405] width 34 height 34
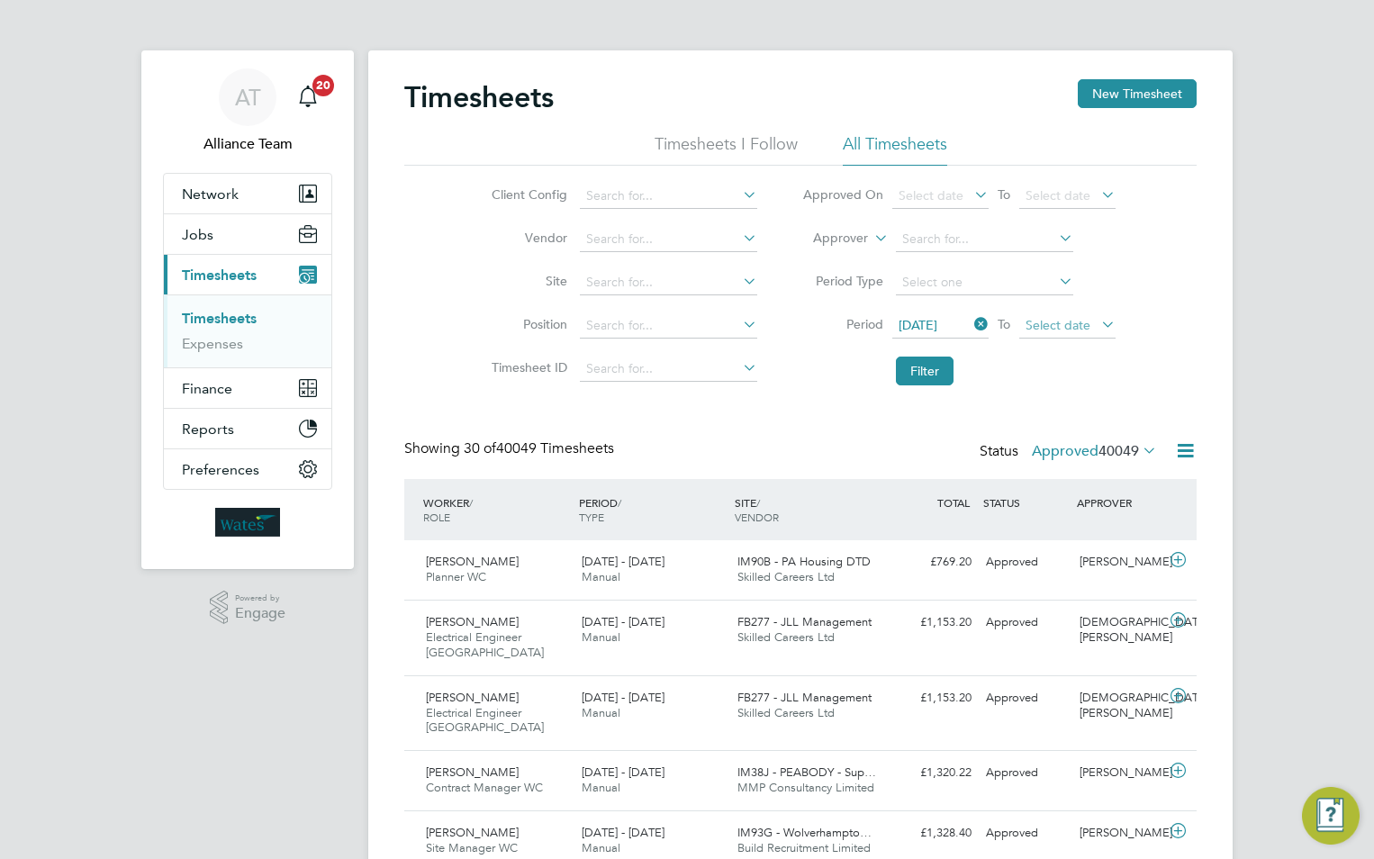
click at [1049, 314] on span "Select date" at bounding box center [1067, 326] width 96 height 24
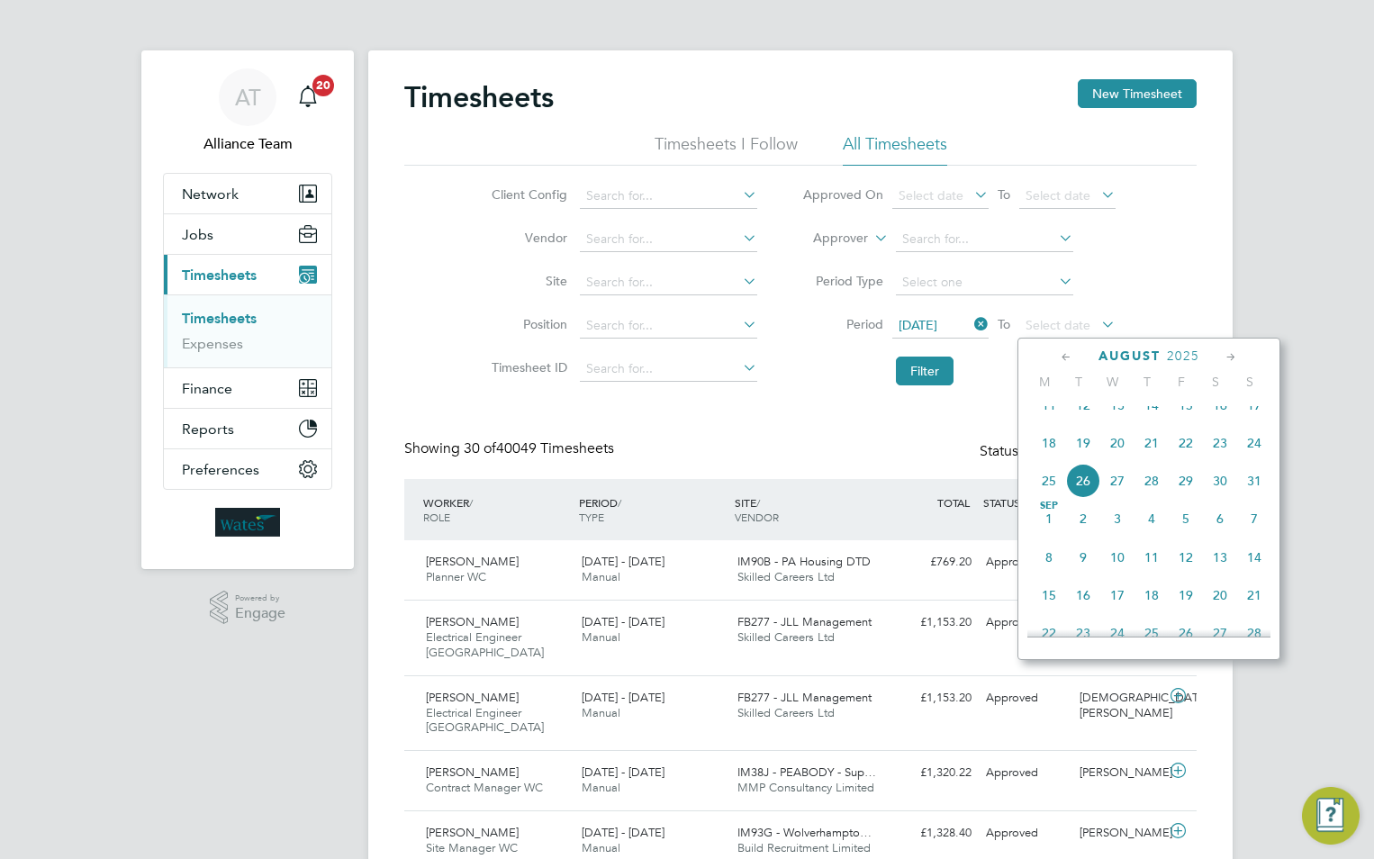
click at [1190, 458] on span "22" at bounding box center [1186, 443] width 34 height 34
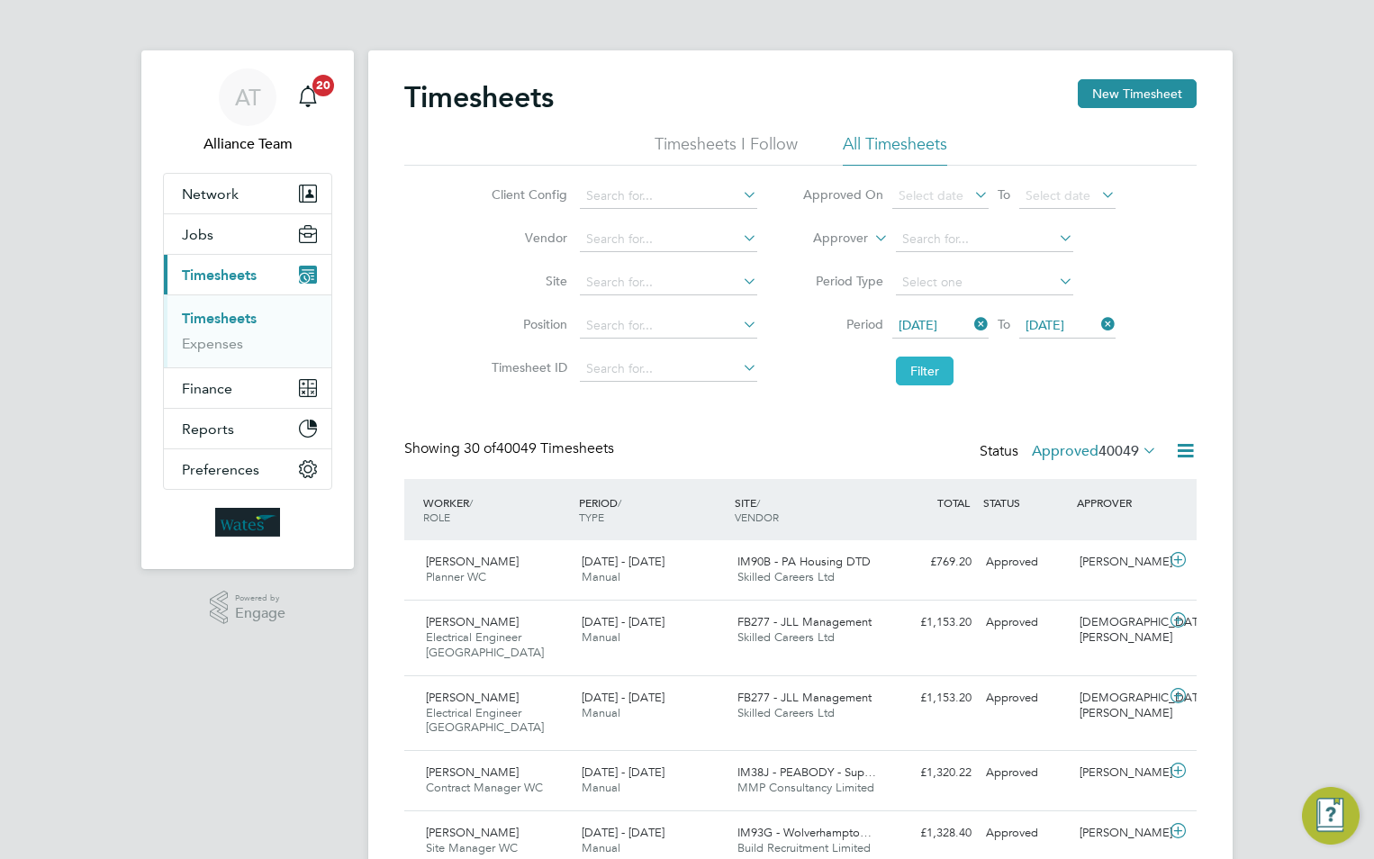
click at [932, 367] on button "Filter" at bounding box center [925, 371] width 58 height 29
click at [1181, 457] on icon at bounding box center [1185, 450] width 23 height 23
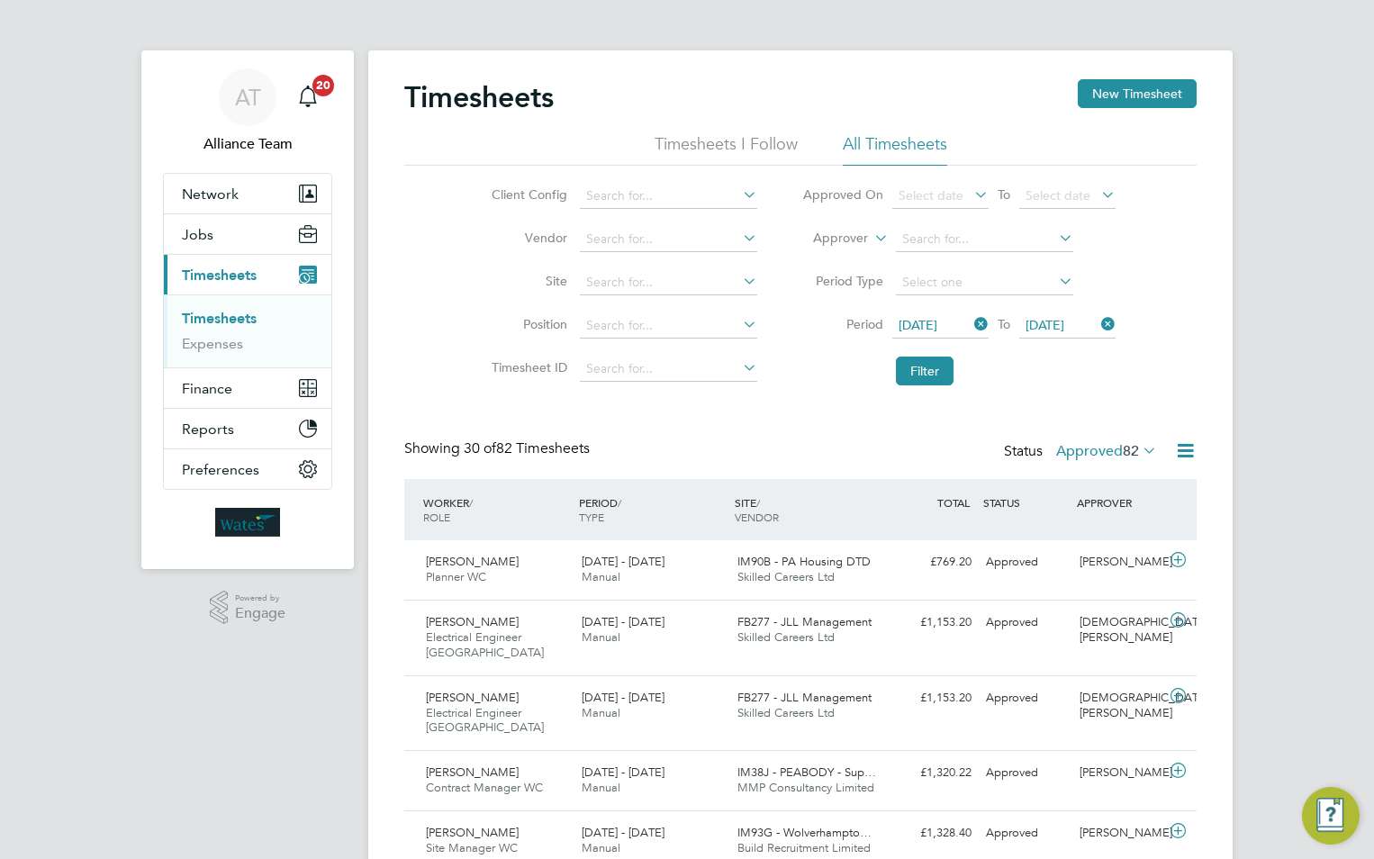
click at [971, 324] on icon at bounding box center [971, 324] width 0 height 25
click at [1098, 326] on icon at bounding box center [1098, 324] width 0 height 25
click at [935, 319] on span "Select date" at bounding box center [931, 325] width 65 height 16
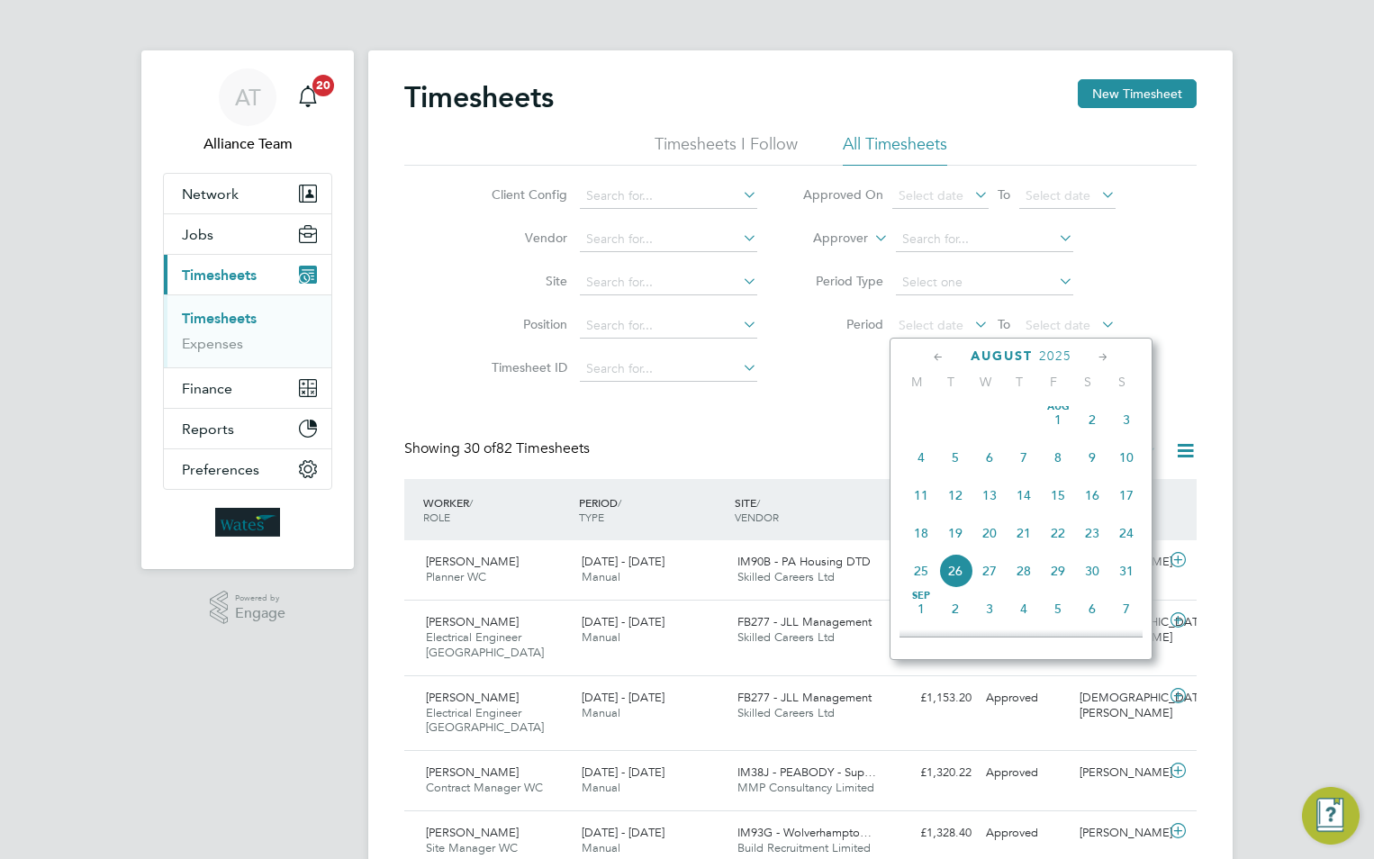
click at [1086, 468] on span "9" at bounding box center [1092, 457] width 34 height 34
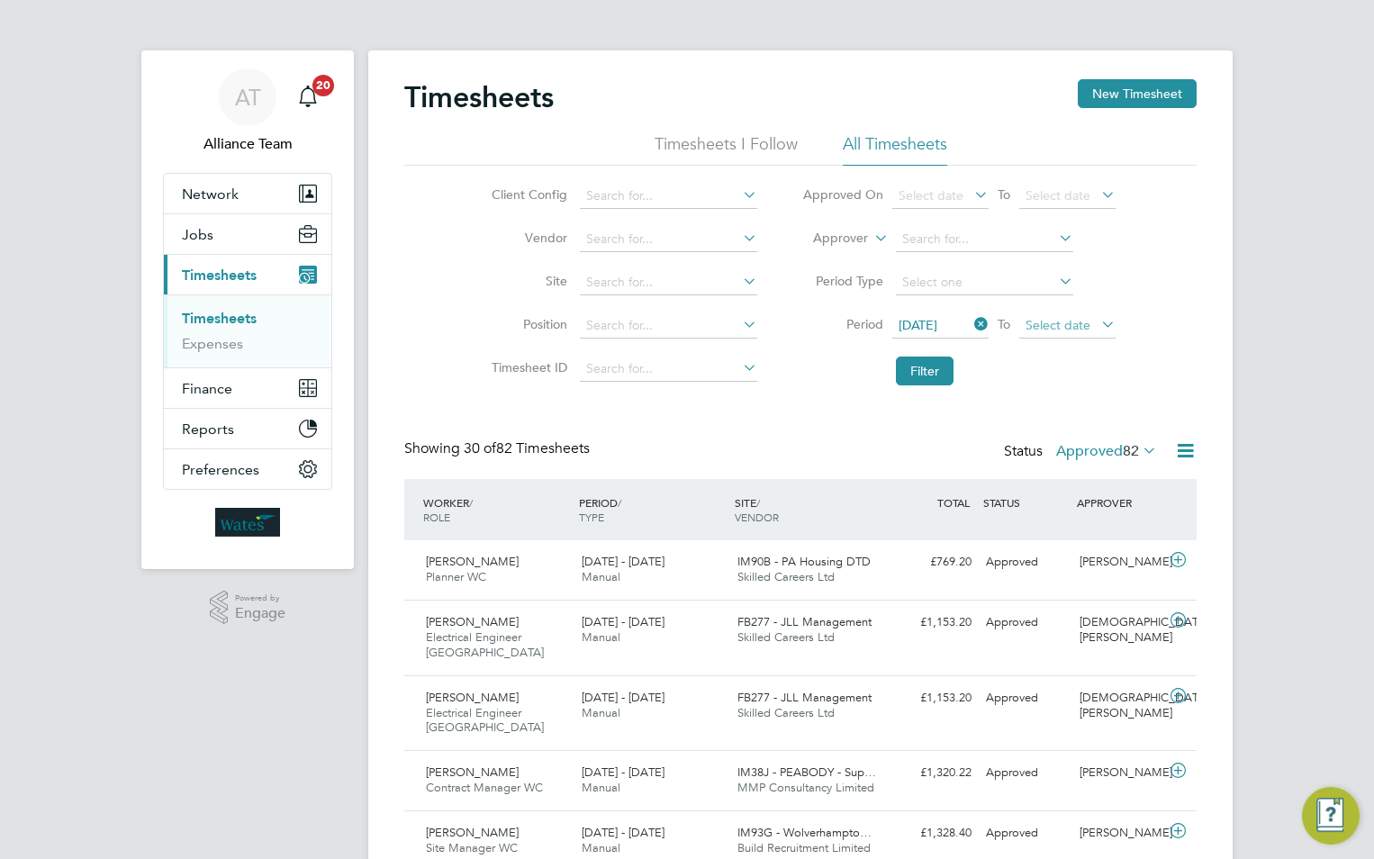
click at [1045, 329] on span "Select date" at bounding box center [1058, 325] width 65 height 16
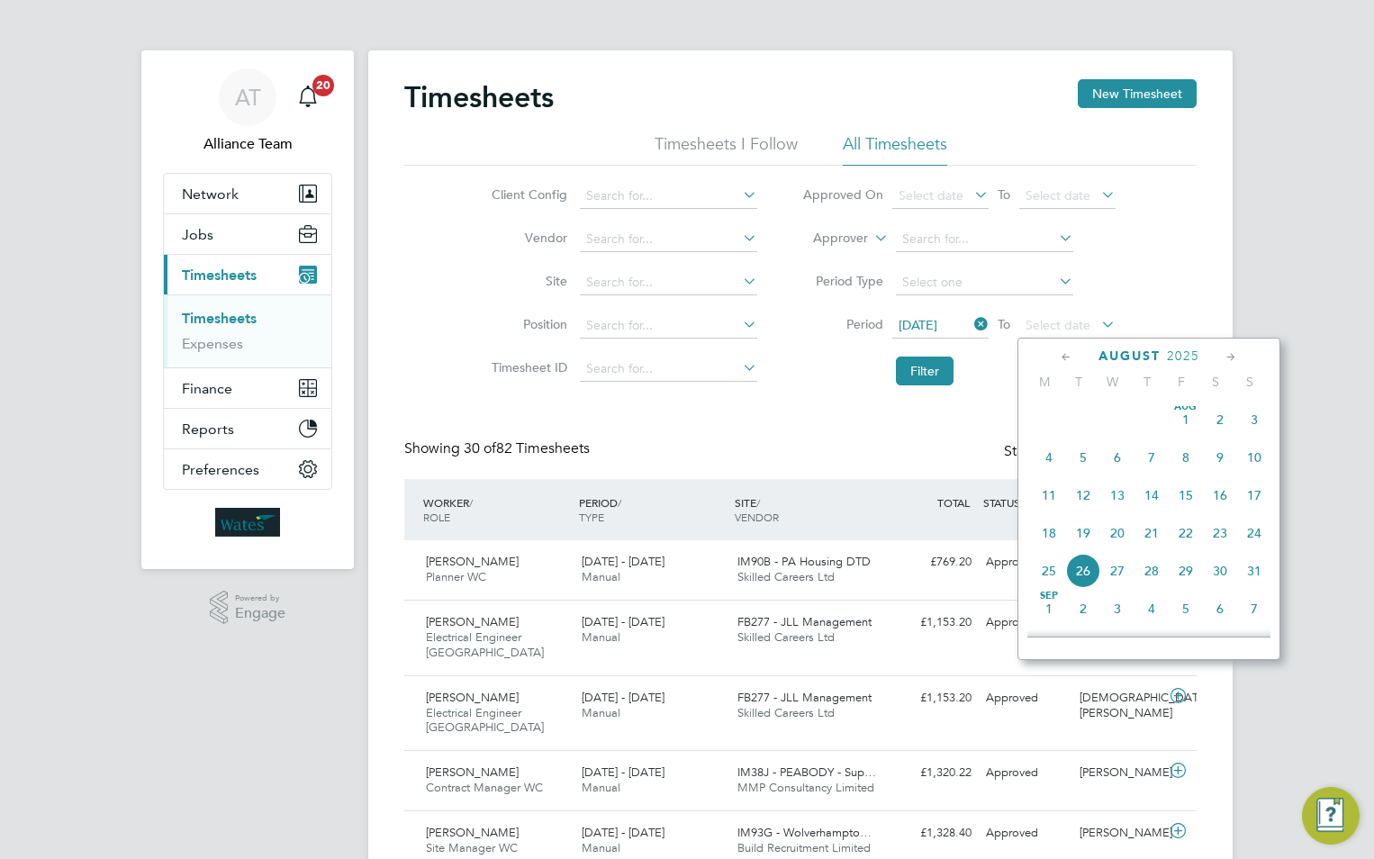
click at [1189, 509] on span "15" at bounding box center [1186, 495] width 34 height 34
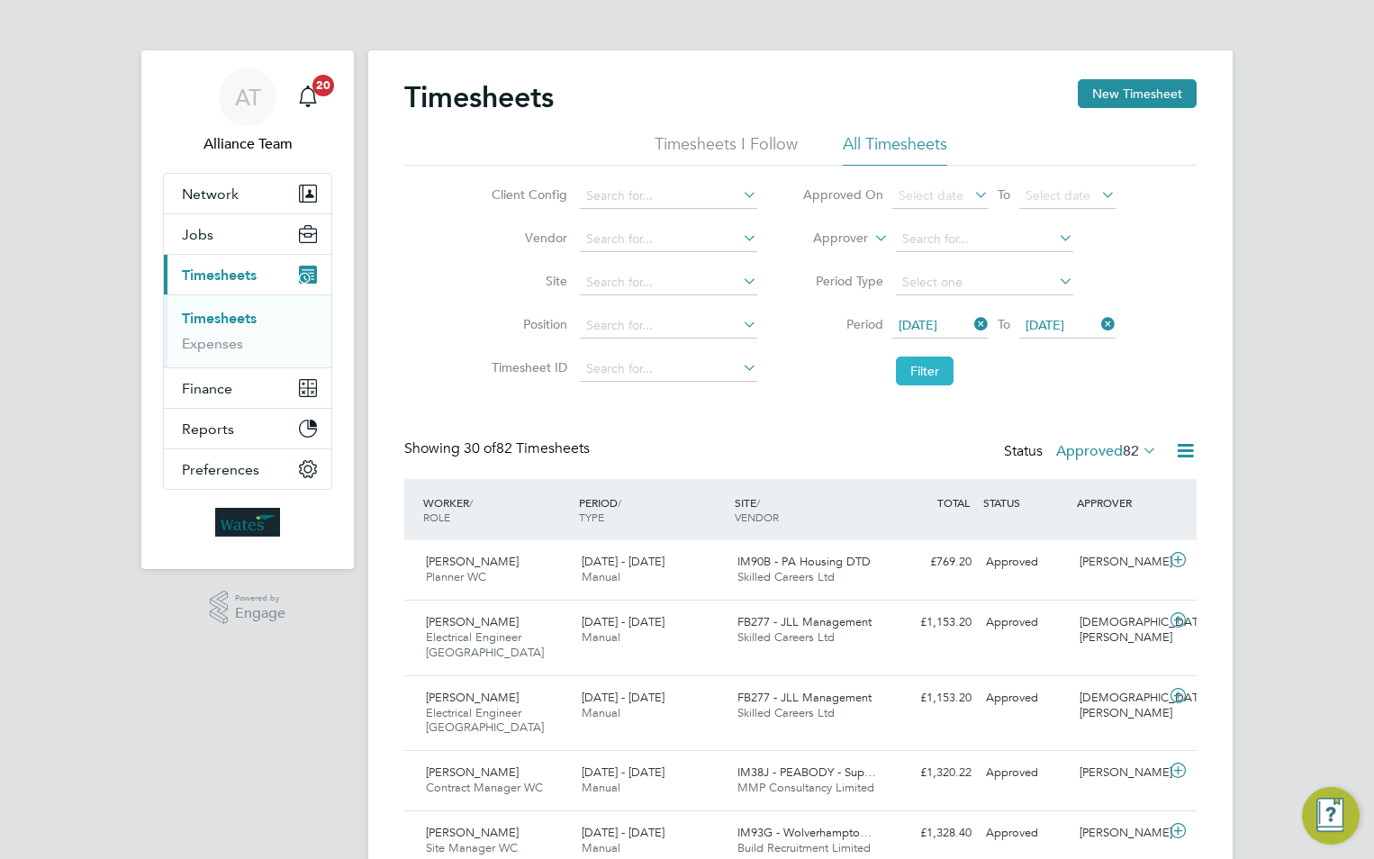
click at [926, 367] on button "Filter" at bounding box center [925, 371] width 58 height 29
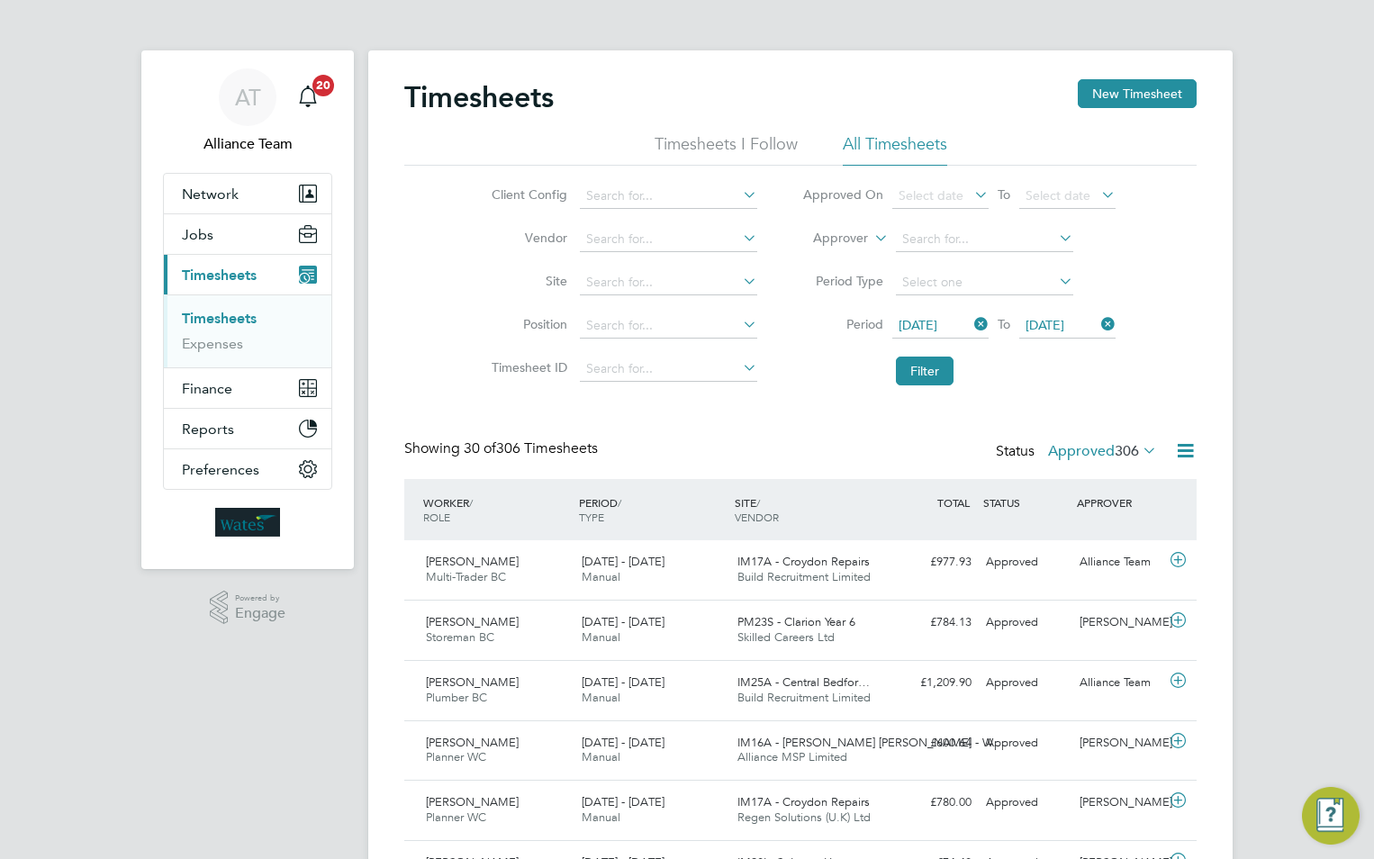
click at [1190, 450] on icon at bounding box center [1185, 450] width 23 height 23
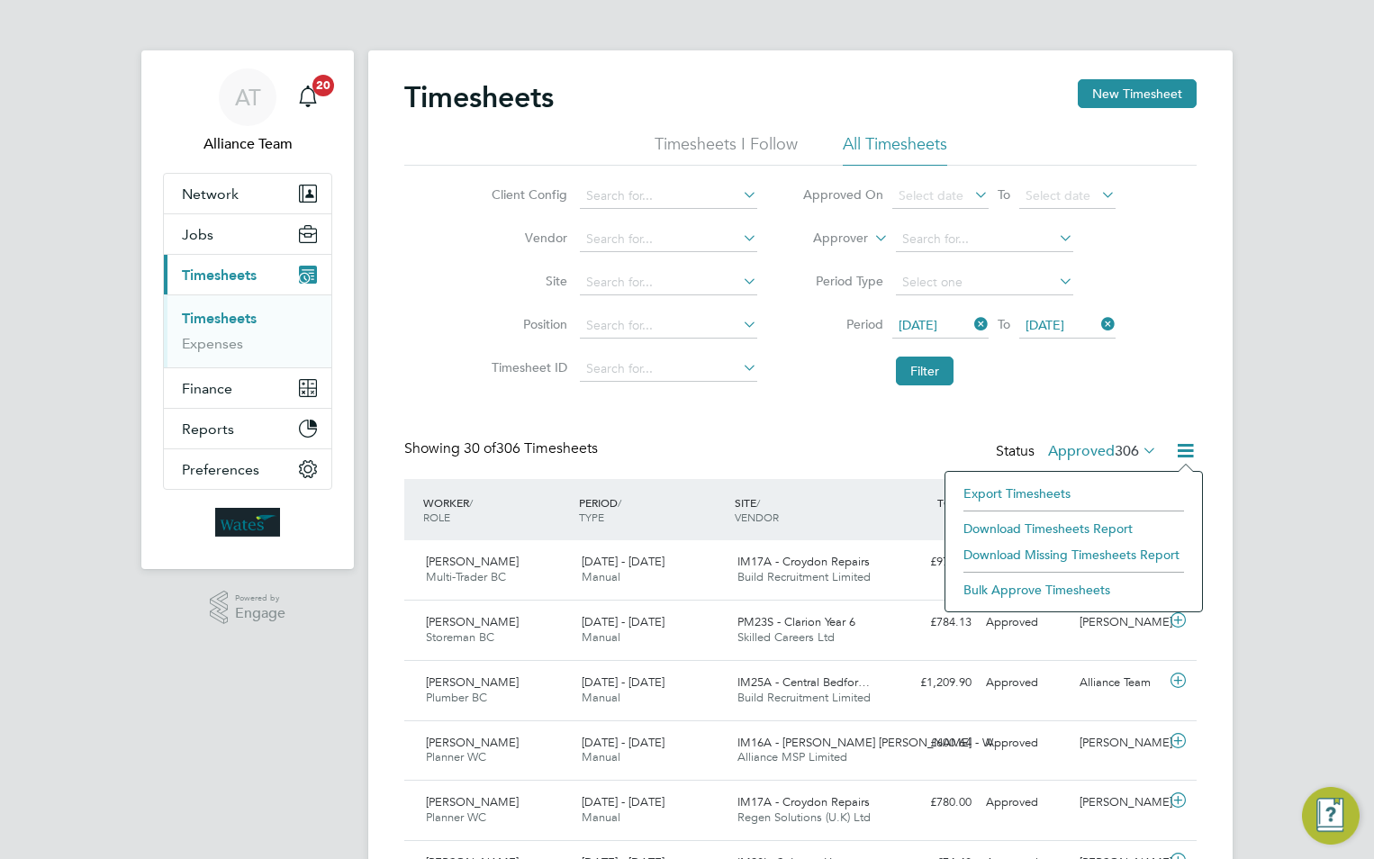
click at [991, 530] on li "Download Timesheets Report" at bounding box center [1074, 528] width 239 height 25
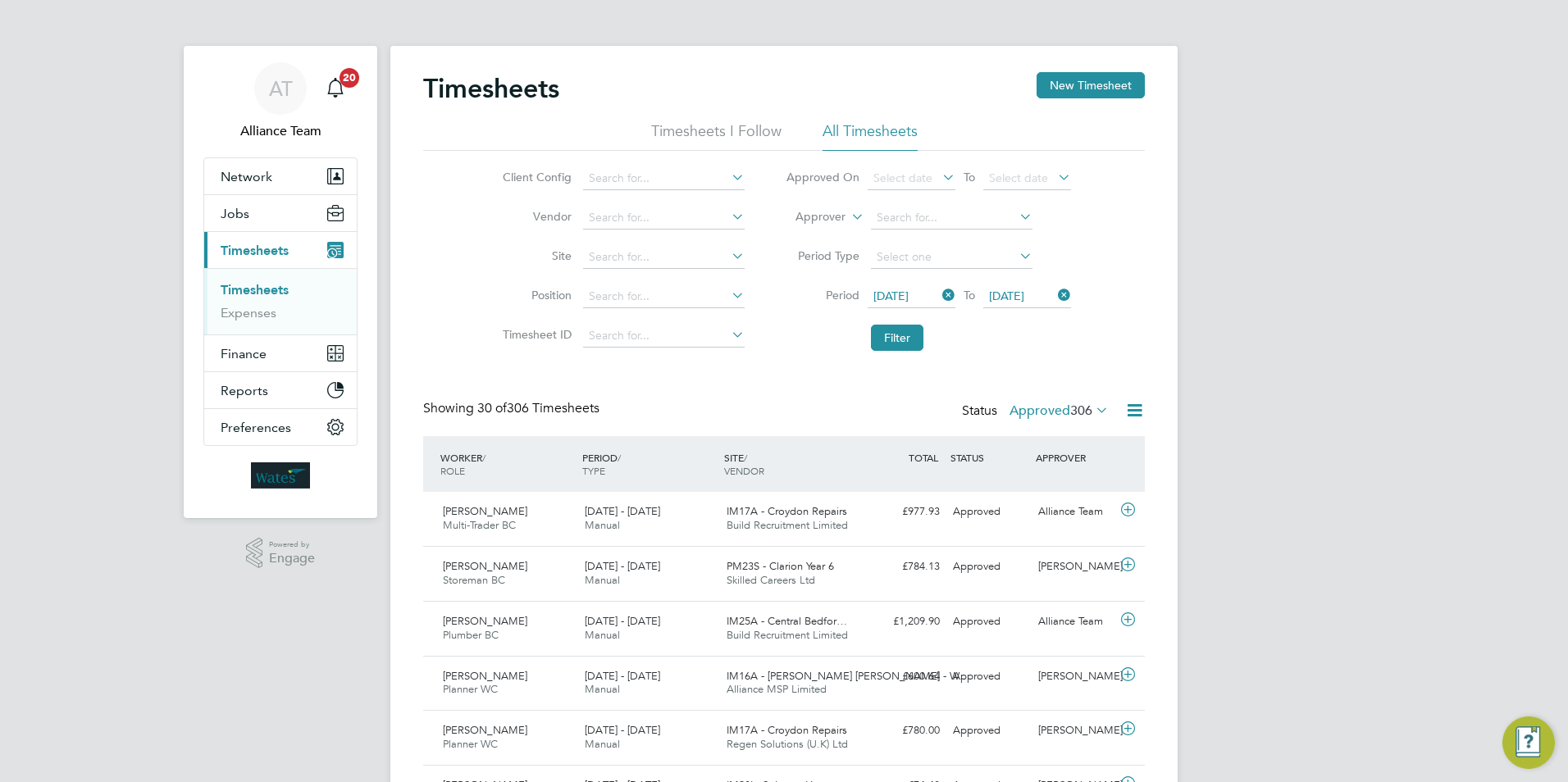
click at [239, 216] on span "Jobs" at bounding box center [235, 213] width 29 height 15
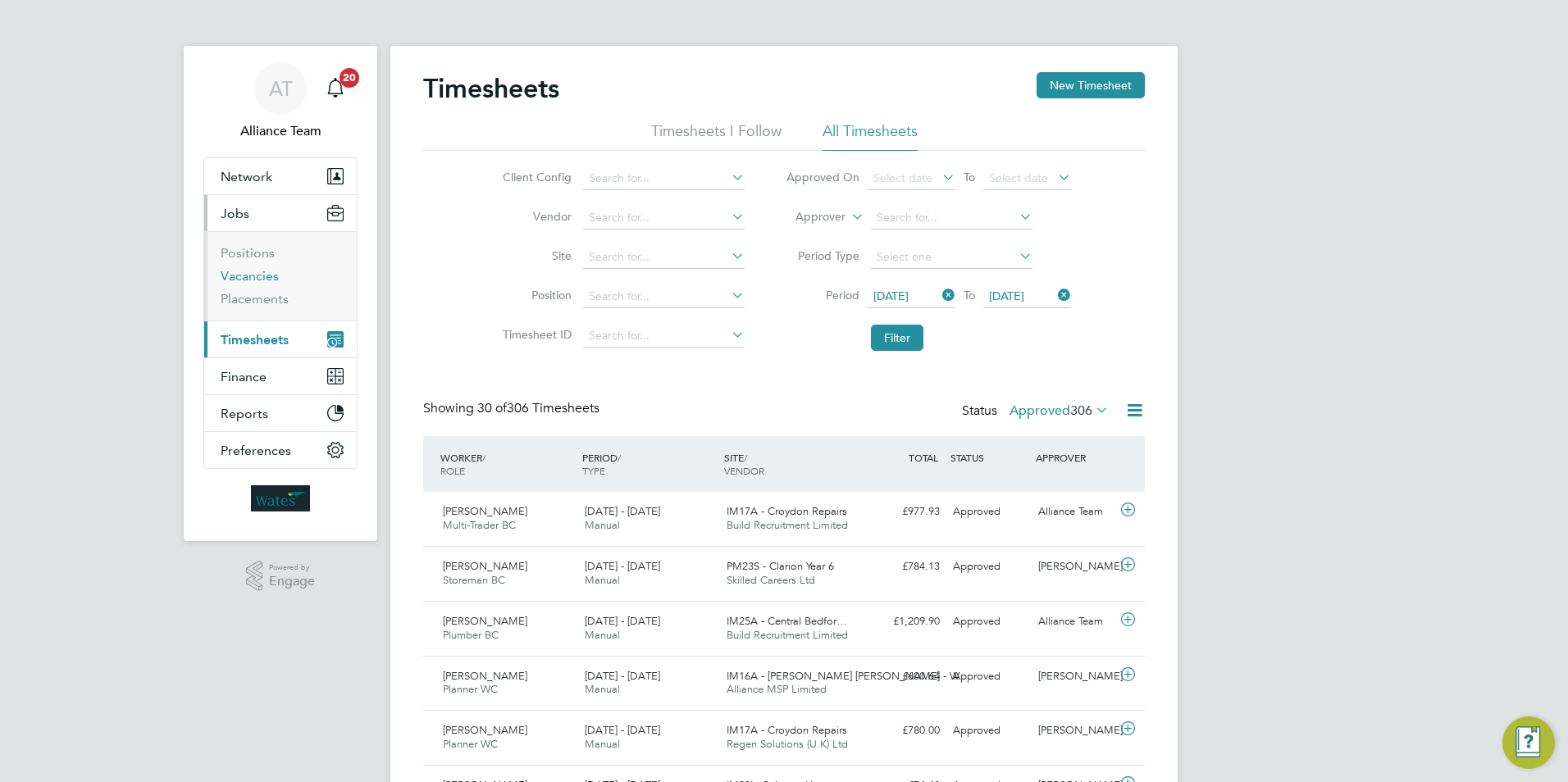
click at [263, 276] on link "Vacancies" at bounding box center [249, 275] width 58 height 15
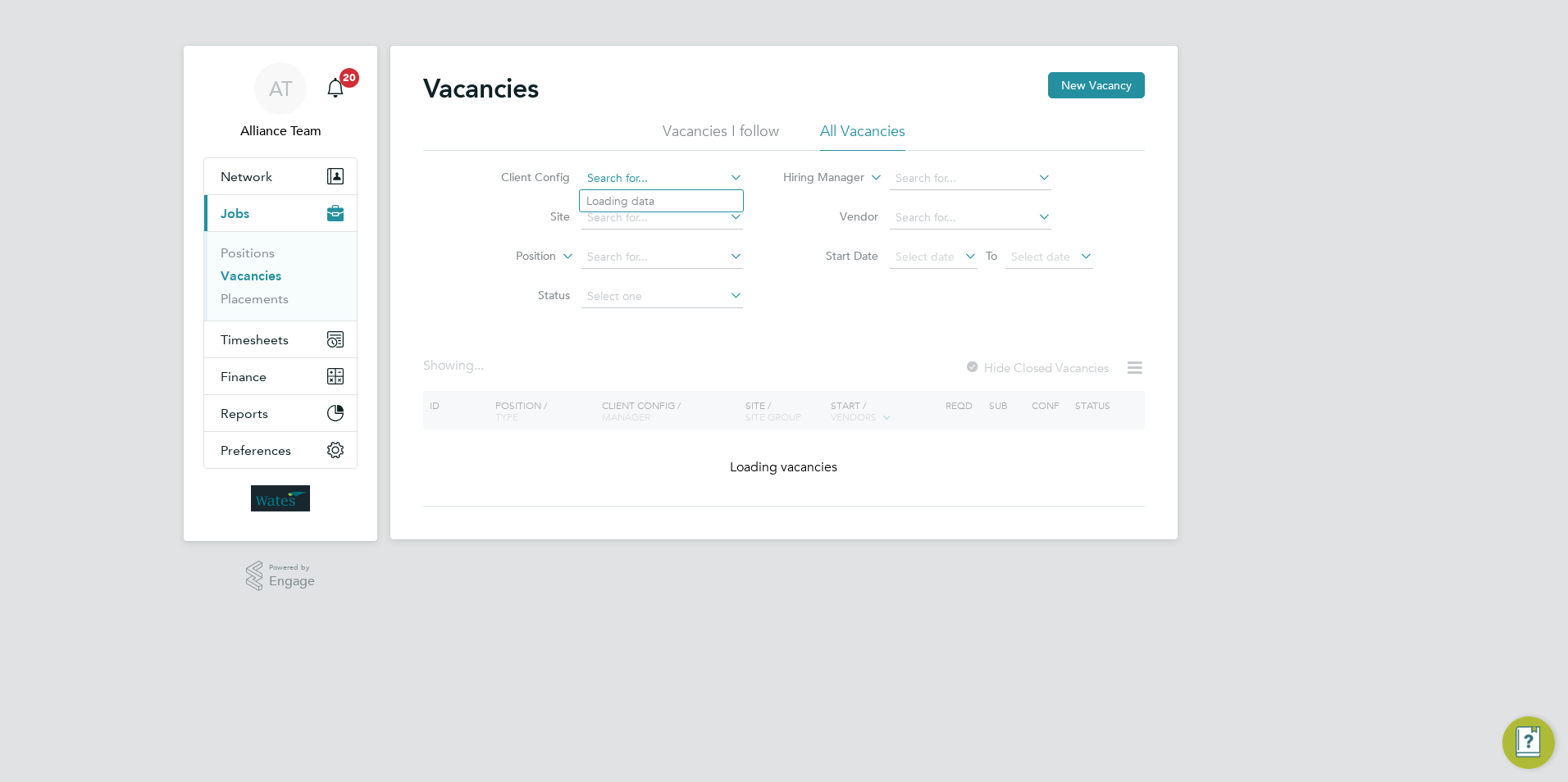
click at [619, 178] on input at bounding box center [661, 178] width 161 height 23
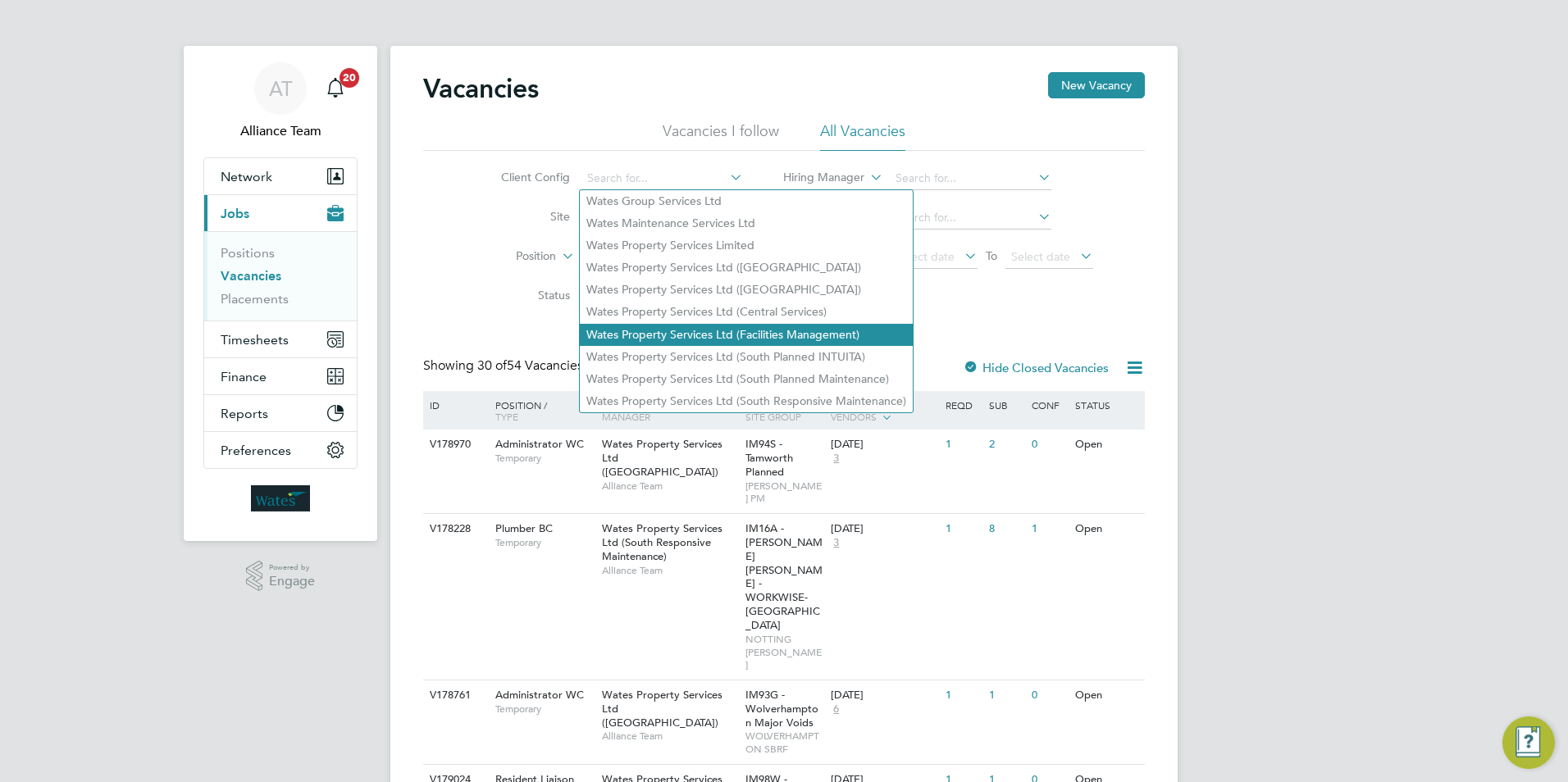
click at [689, 327] on li "Wates Property Services Ltd (Facilities Management)" at bounding box center [747, 335] width 333 height 22
type input "Wates Property Services Ltd (Facilities Management)"
